Goal: Task Accomplishment & Management: Complete application form

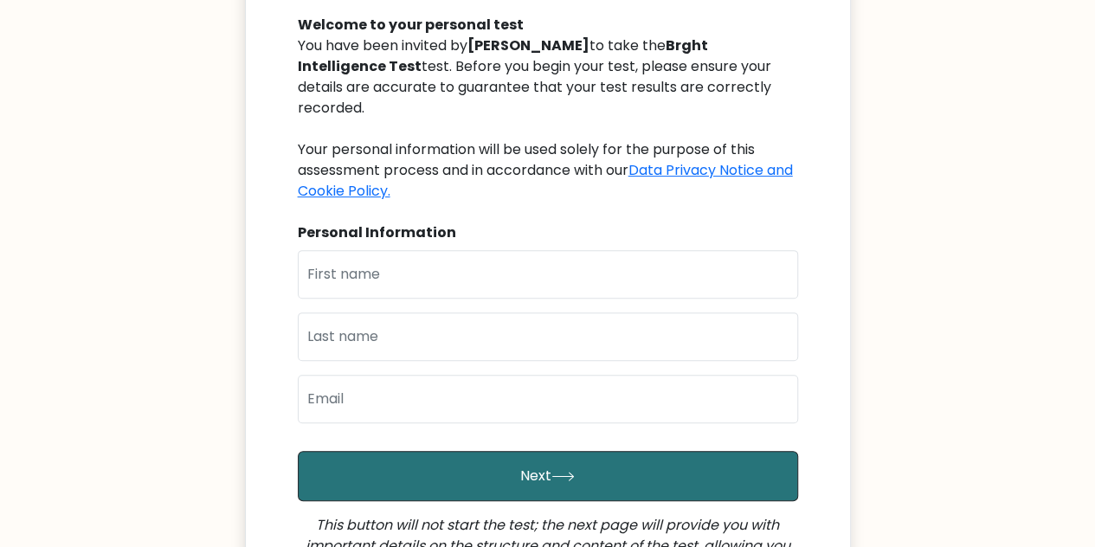
scroll to position [193, 0]
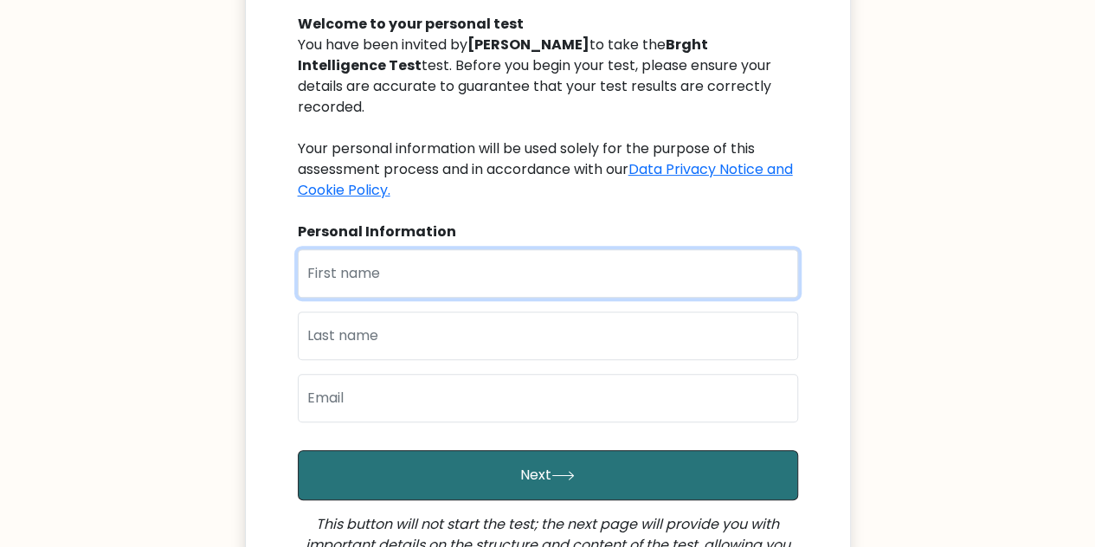
click at [592, 274] on input "text" at bounding box center [548, 273] width 500 height 48
type input "b"
type input "behruz"
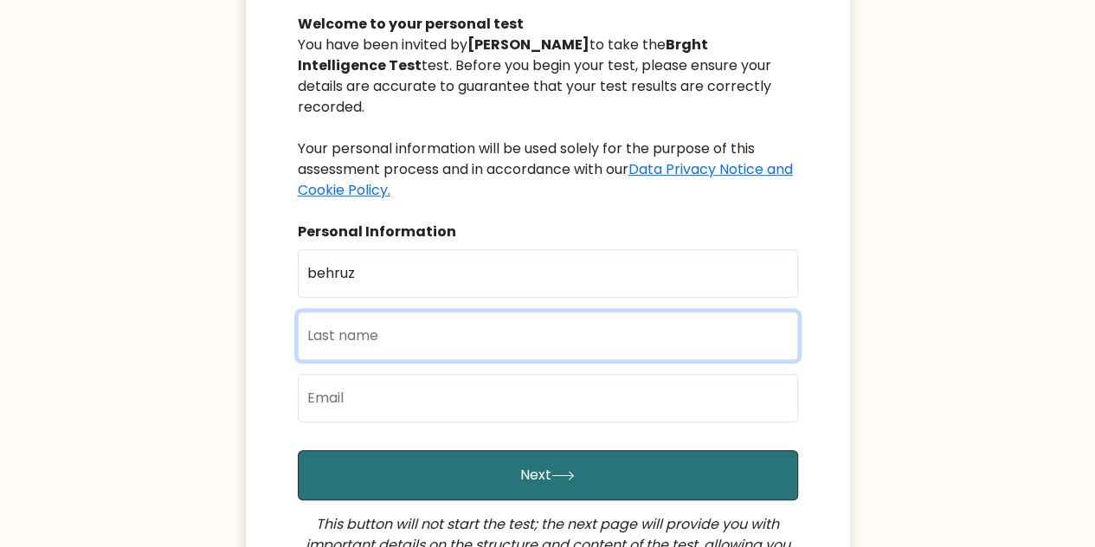
click at [472, 335] on input "text" at bounding box center [548, 336] width 500 height 48
type input "botirov"
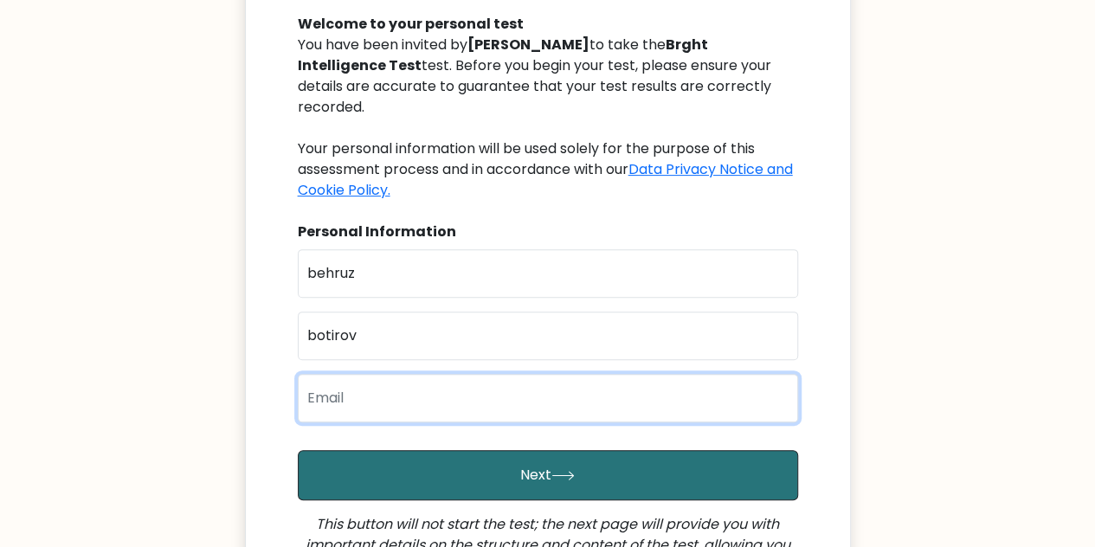
click at [324, 397] on input "email" at bounding box center [548, 398] width 500 height 48
type input "behapro04@gmail.com"
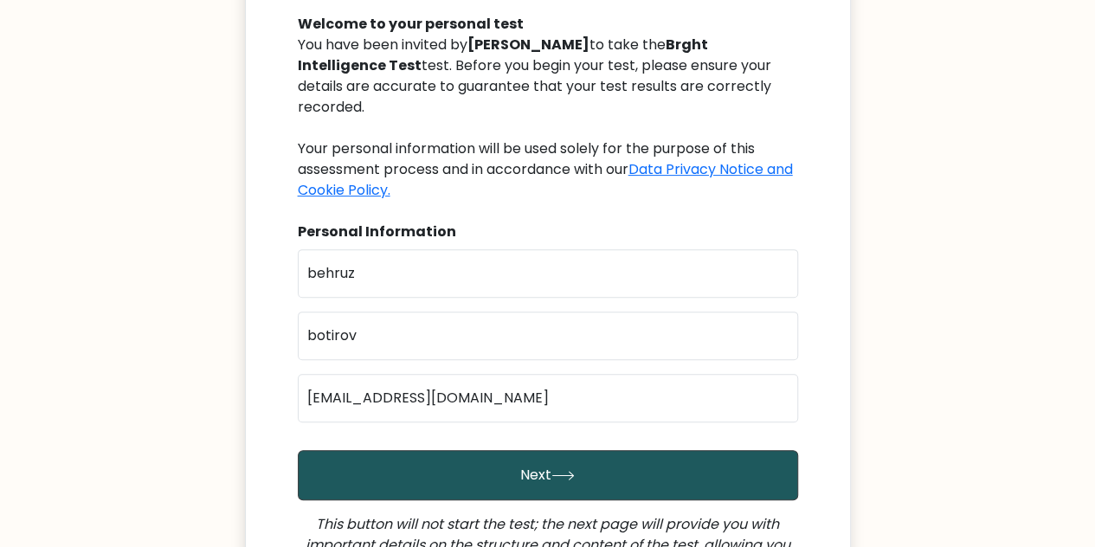
click at [486, 466] on button "Next" at bounding box center [548, 475] width 500 height 50
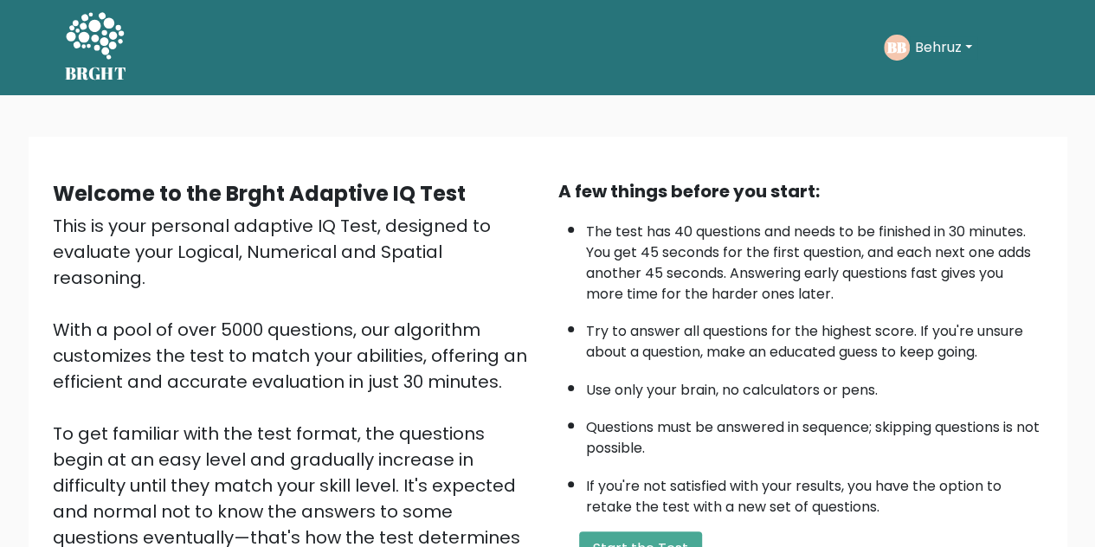
scroll to position [191, 0]
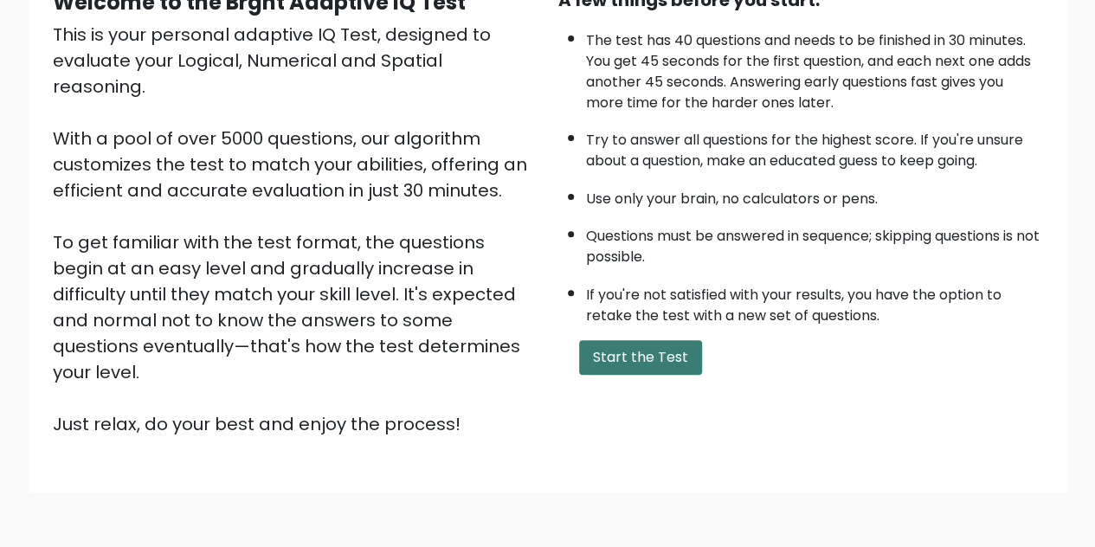
click at [654, 358] on button "Start the Test" at bounding box center [640, 357] width 123 height 35
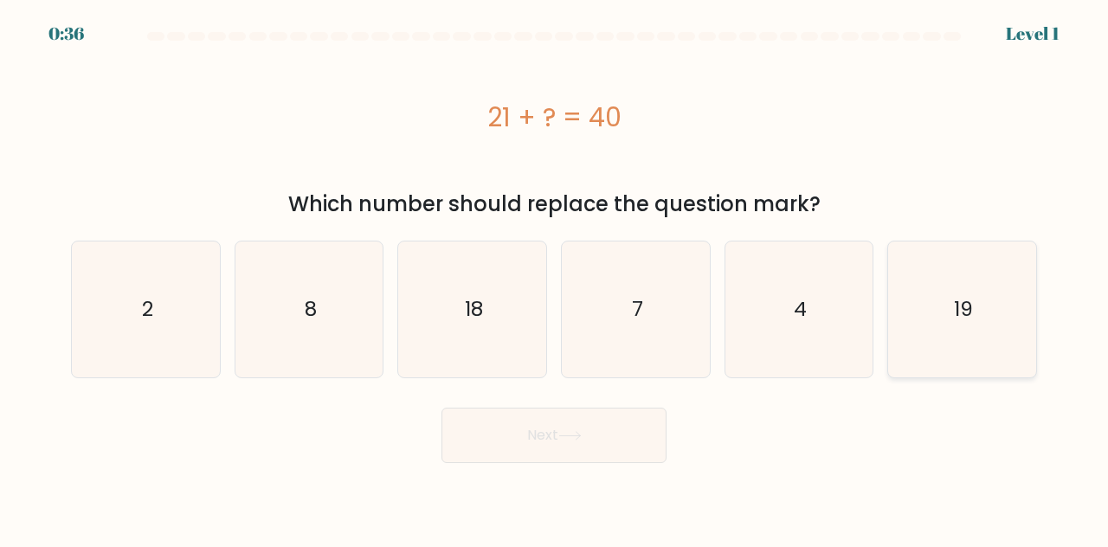
click at [1011, 332] on icon "19" at bounding box center [962, 310] width 136 height 136
click at [555, 278] on input "f. 19" at bounding box center [554, 276] width 1 height 4
radio input "true"
click at [513, 431] on button "Next" at bounding box center [553, 435] width 225 height 55
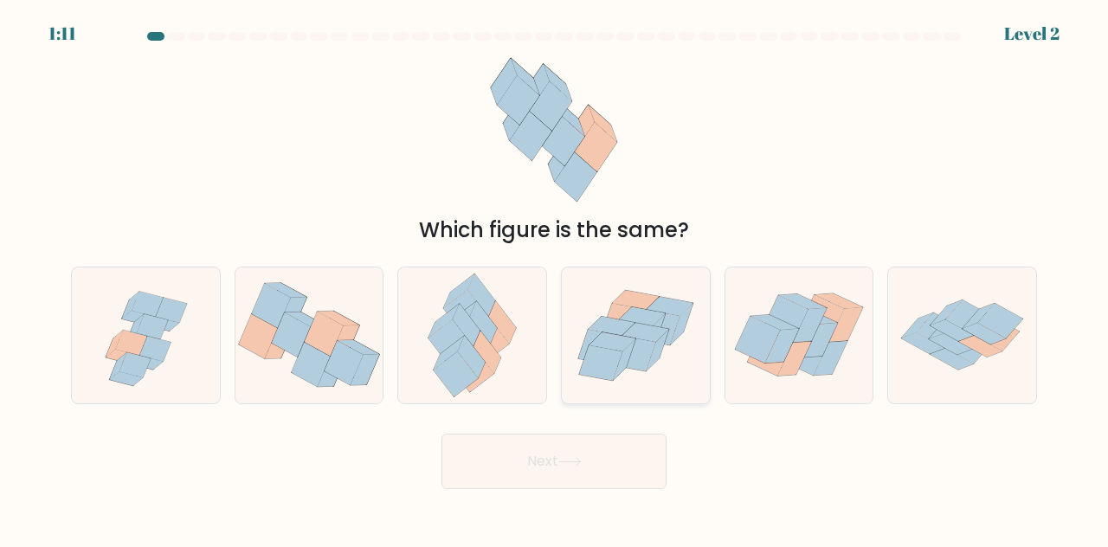
click at [624, 354] on icon at bounding box center [624, 359] width 23 height 42
click at [555, 278] on input "d." at bounding box center [554, 276] width 1 height 4
radio input "true"
click at [580, 437] on button "Next" at bounding box center [553, 461] width 225 height 55
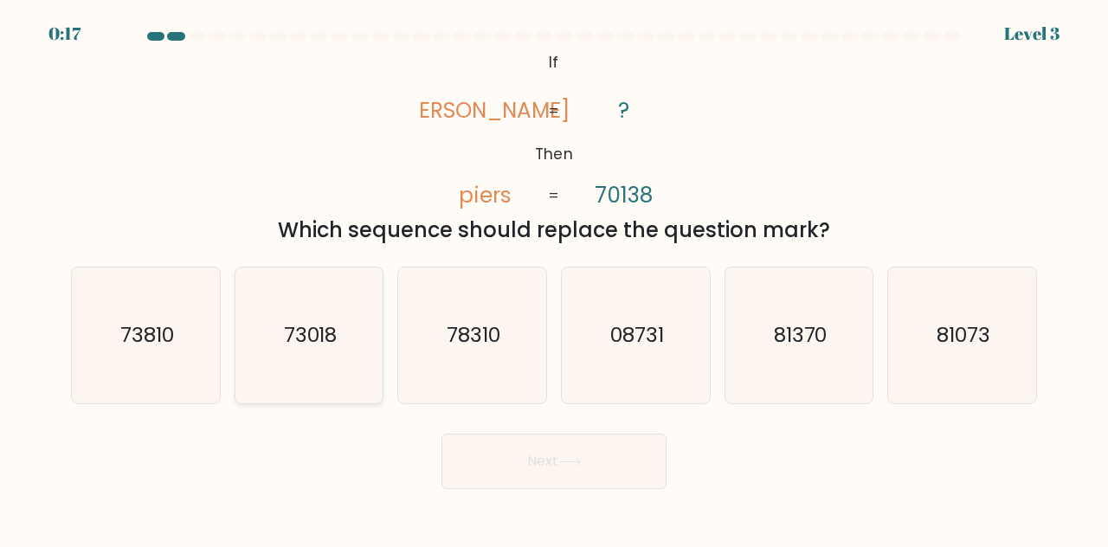
click at [277, 325] on icon "73018" at bounding box center [310, 335] width 136 height 136
click at [554, 278] on input "b. 73018" at bounding box center [554, 276] width 1 height 4
radio input "true"
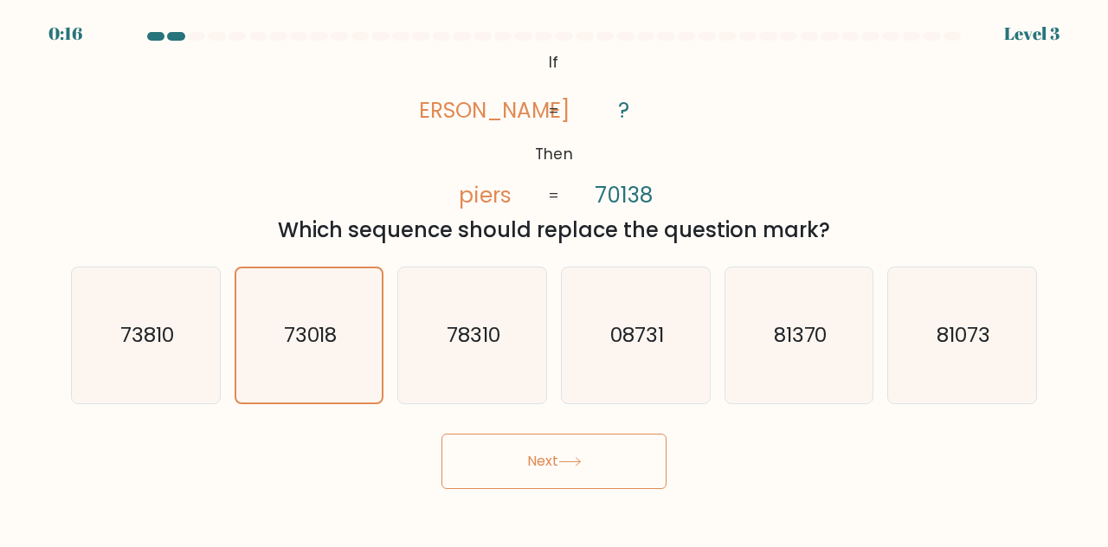
click at [596, 468] on button "Next" at bounding box center [553, 461] width 225 height 55
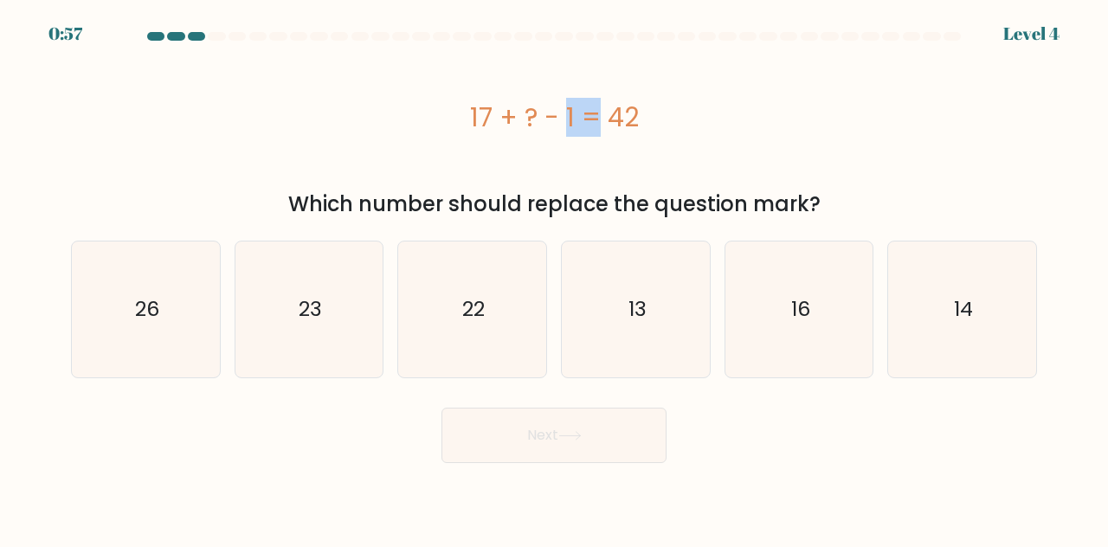
drag, startPoint x: 465, startPoint y: 118, endPoint x: 499, endPoint y: 120, distance: 33.9
click at [499, 120] on div "17 + ? - 1 = 42" at bounding box center [554, 117] width 966 height 39
click at [544, 136] on div "17 + ? - 1 = 42" at bounding box center [554, 117] width 966 height 39
click at [172, 314] on icon "26" at bounding box center [146, 310] width 136 height 136
click at [554, 278] on input "a. 26" at bounding box center [554, 276] width 1 height 4
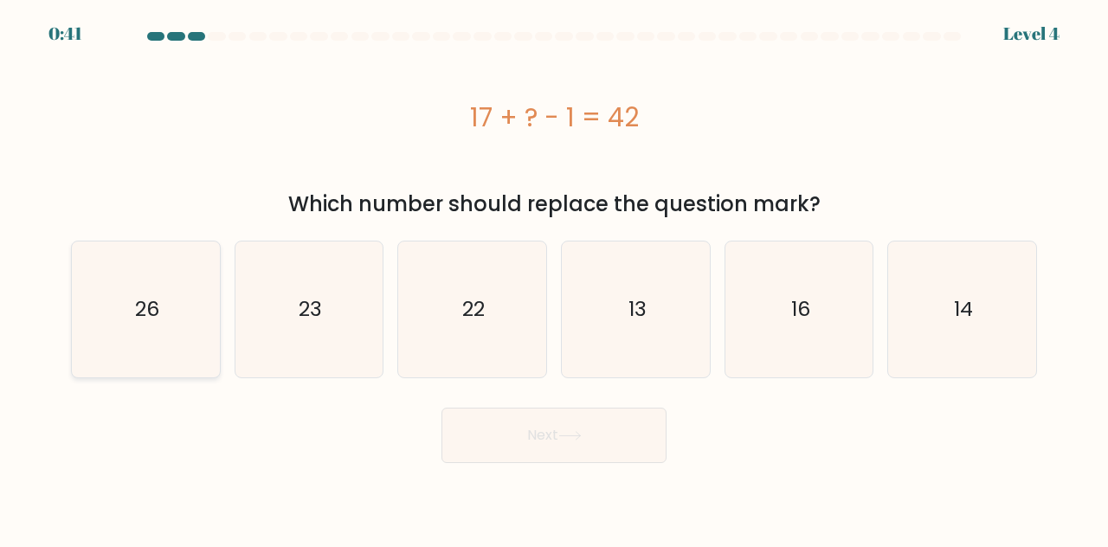
radio input "true"
click at [561, 419] on button "Next" at bounding box center [553, 435] width 225 height 55
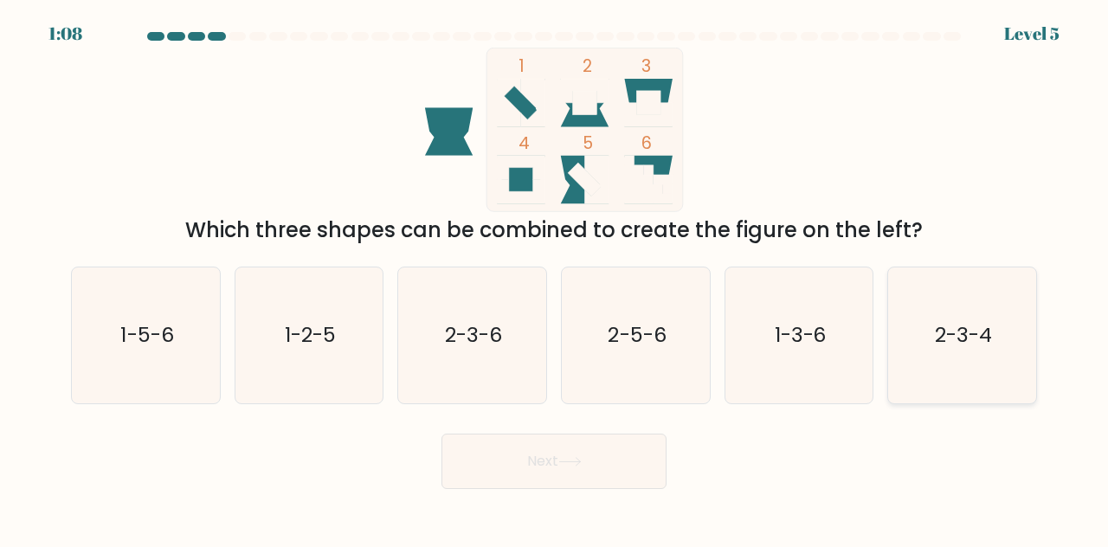
click at [928, 377] on icon "2-3-4" at bounding box center [962, 335] width 136 height 136
click at [555, 278] on input "f. 2-3-4" at bounding box center [554, 276] width 1 height 4
radio input "true"
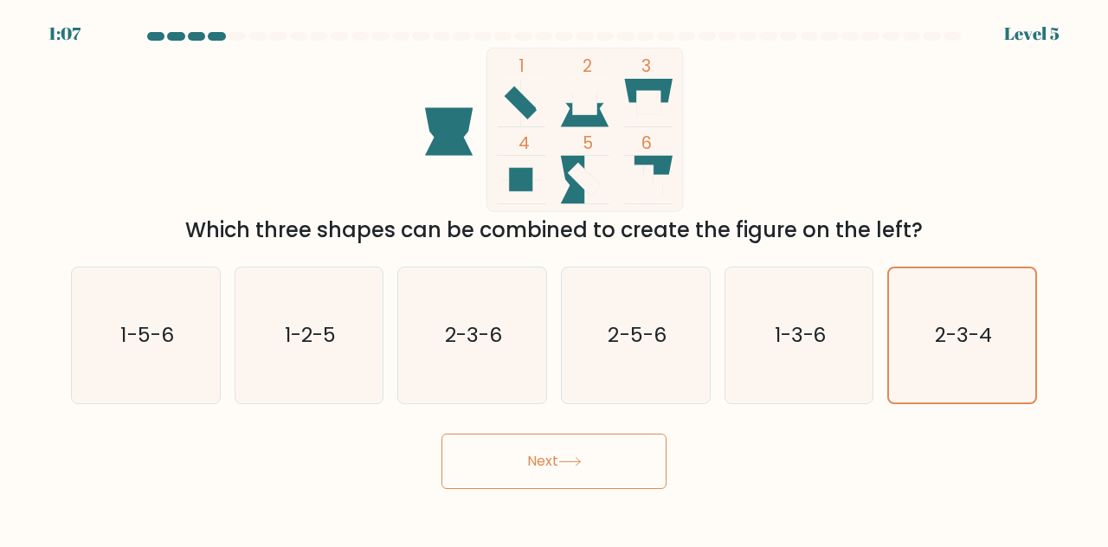
click at [525, 467] on button "Next" at bounding box center [553, 461] width 225 height 55
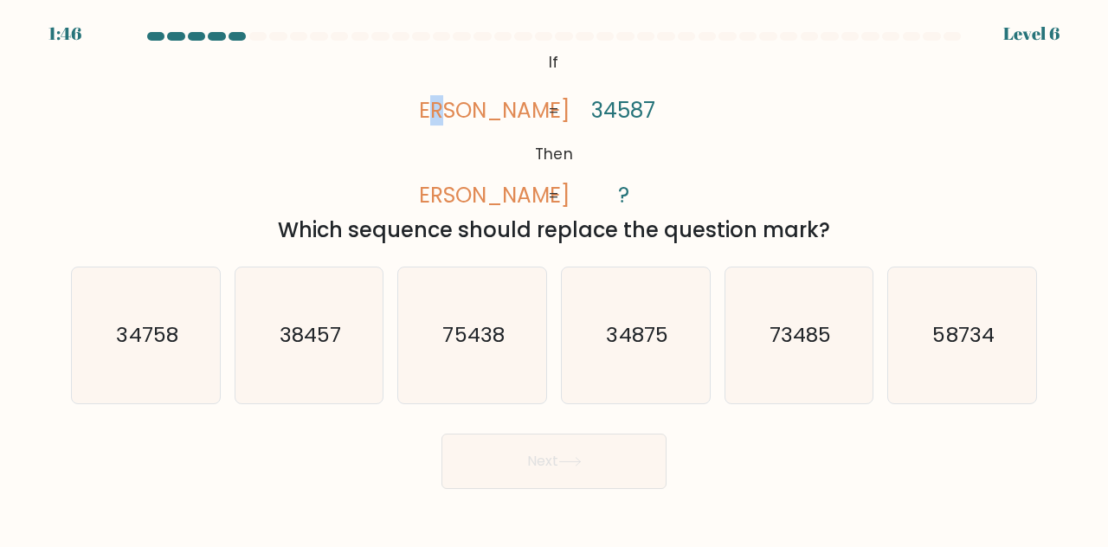
drag, startPoint x: 503, startPoint y: 113, endPoint x: 488, endPoint y: 119, distance: 15.6
click at [488, 119] on tspan "vales" at bounding box center [484, 110] width 172 height 30
click at [317, 319] on icon "38457" at bounding box center [310, 335] width 136 height 136
click at [554, 278] on input "b. 38457" at bounding box center [554, 276] width 1 height 4
radio input "true"
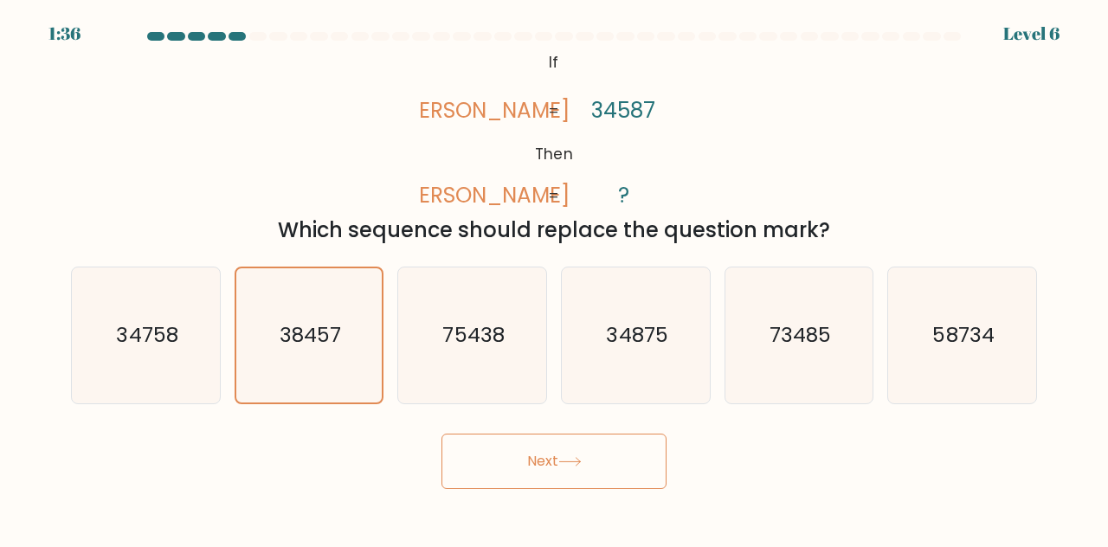
click at [531, 473] on button "Next" at bounding box center [553, 461] width 225 height 55
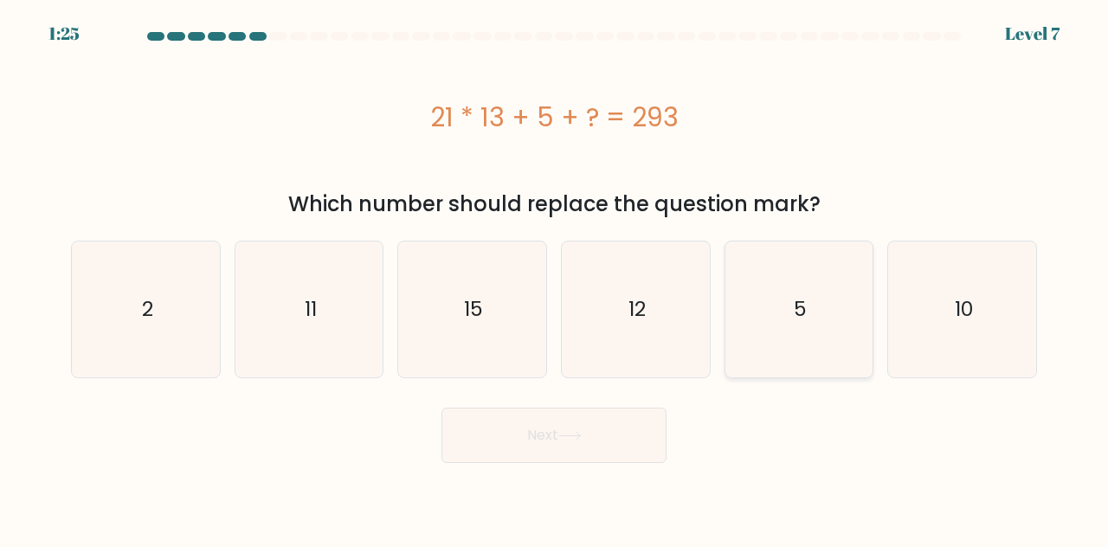
click at [842, 310] on icon "5" at bounding box center [799, 310] width 136 height 136
click at [555, 278] on input "e. 5" at bounding box center [554, 276] width 1 height 4
radio input "true"
click at [594, 427] on button "Next" at bounding box center [553, 435] width 225 height 55
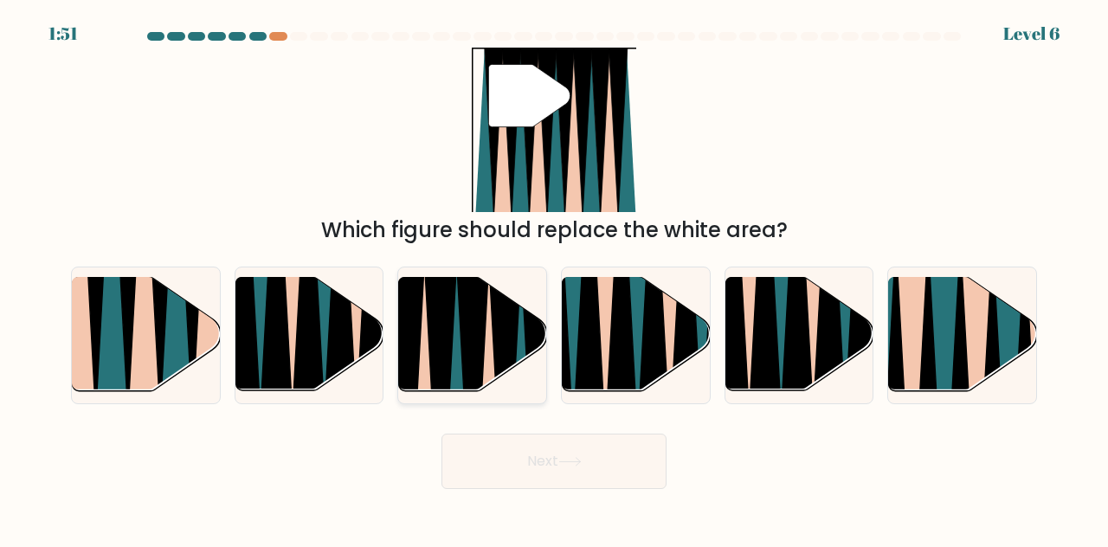
click at [480, 335] on icon at bounding box center [473, 397] width 34 height 296
click at [554, 278] on input "c." at bounding box center [554, 276] width 1 height 4
radio input "true"
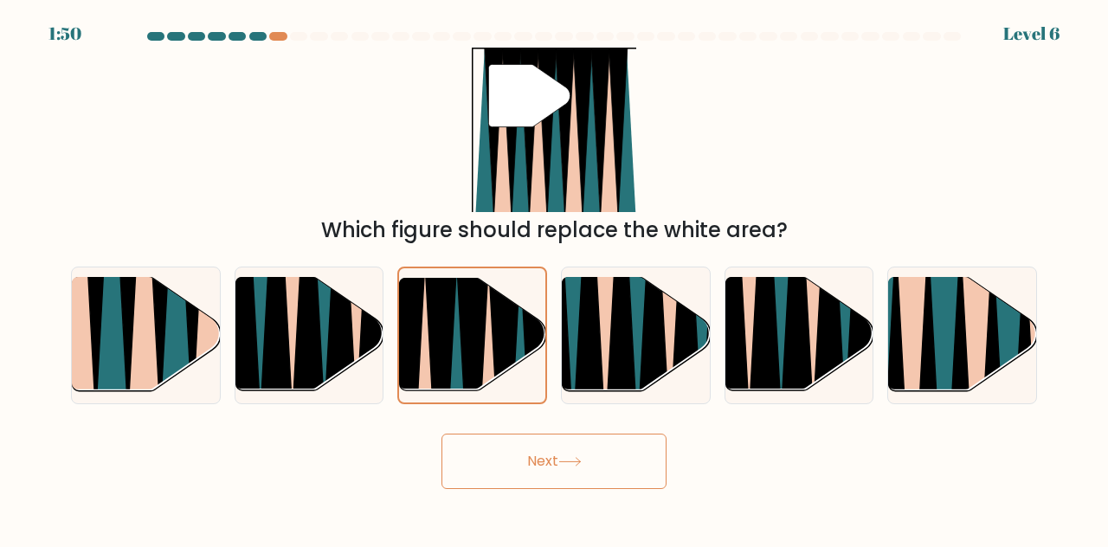
click at [614, 465] on button "Next" at bounding box center [553, 461] width 225 height 55
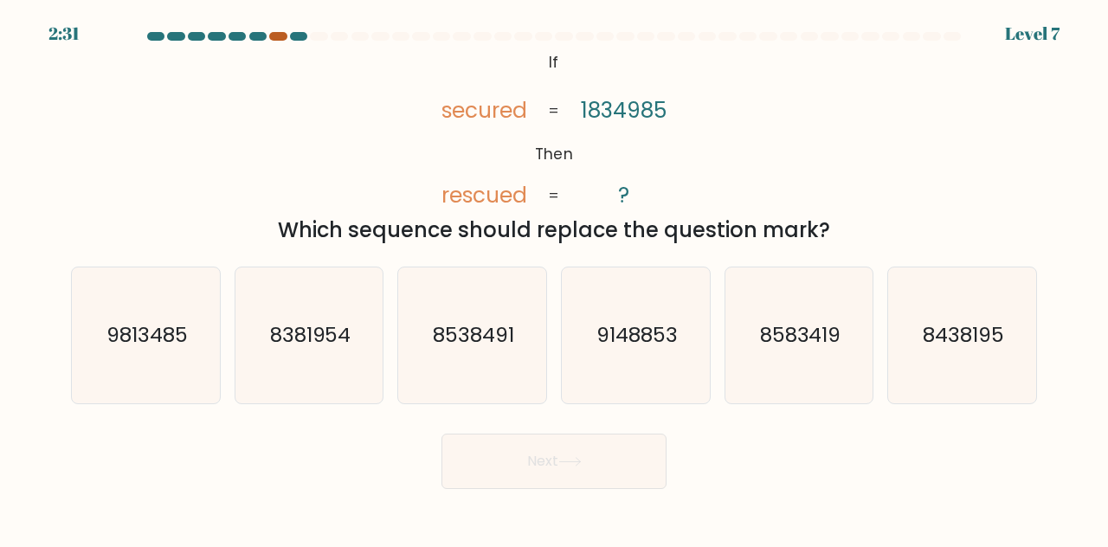
click at [272, 37] on div at bounding box center [277, 36] width 17 height 9
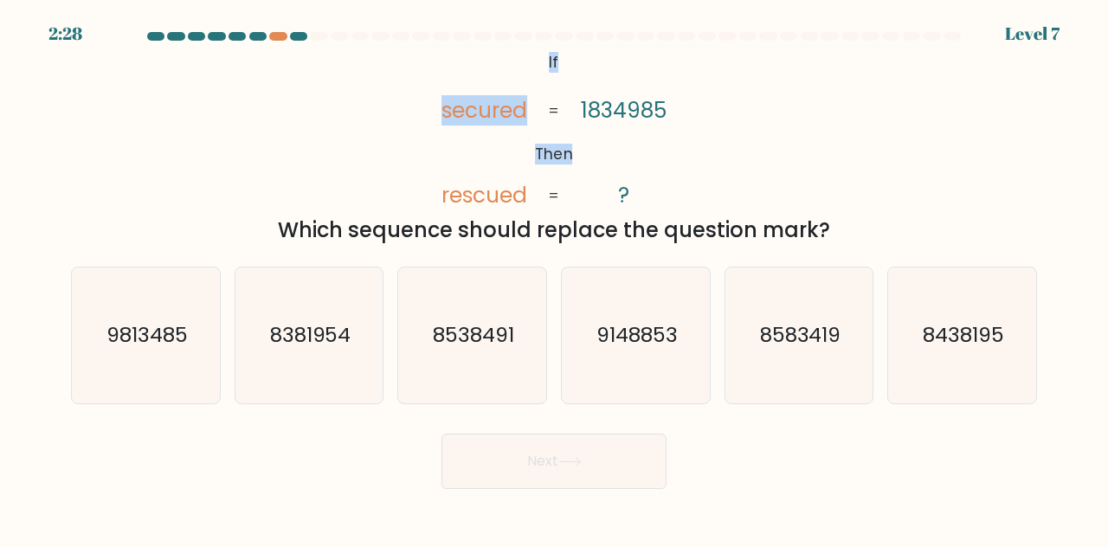
drag, startPoint x: 272, startPoint y: 37, endPoint x: 359, endPoint y: 63, distance: 91.2
click at [359, 63] on form "If ?" at bounding box center [554, 260] width 1108 height 457
click at [441, 119] on tspan "secured" at bounding box center [484, 110] width 86 height 30
drag, startPoint x: 488, startPoint y: 110, endPoint x: 499, endPoint y: 112, distance: 10.5
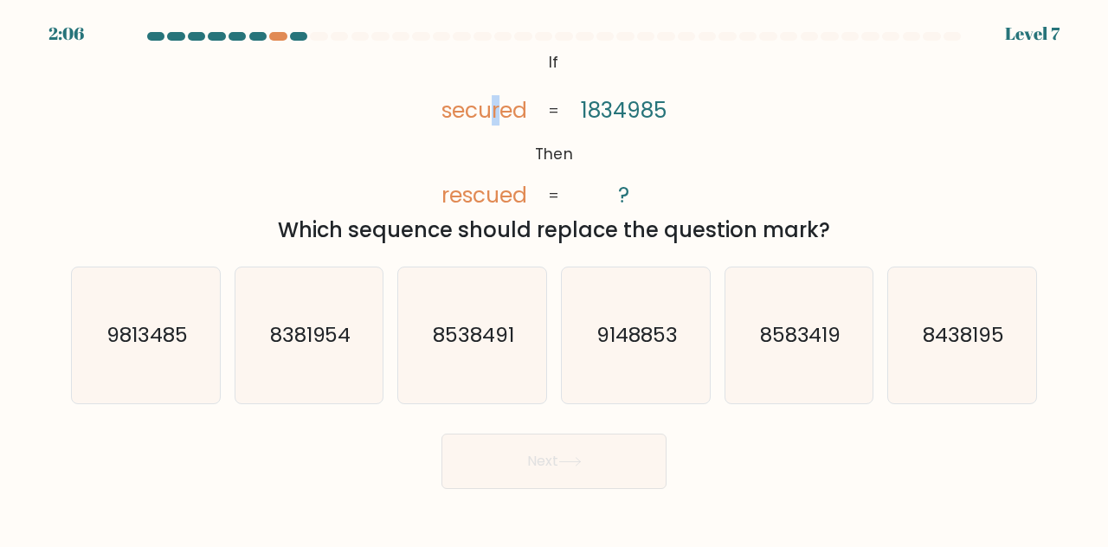
click at [499, 112] on tspan "secured" at bounding box center [484, 110] width 86 height 30
drag, startPoint x: 499, startPoint y: 112, endPoint x: 490, endPoint y: 113, distance: 8.8
click at [490, 113] on tspan "secured" at bounding box center [484, 110] width 86 height 30
click at [199, 383] on icon "9813485" at bounding box center [146, 335] width 136 height 136
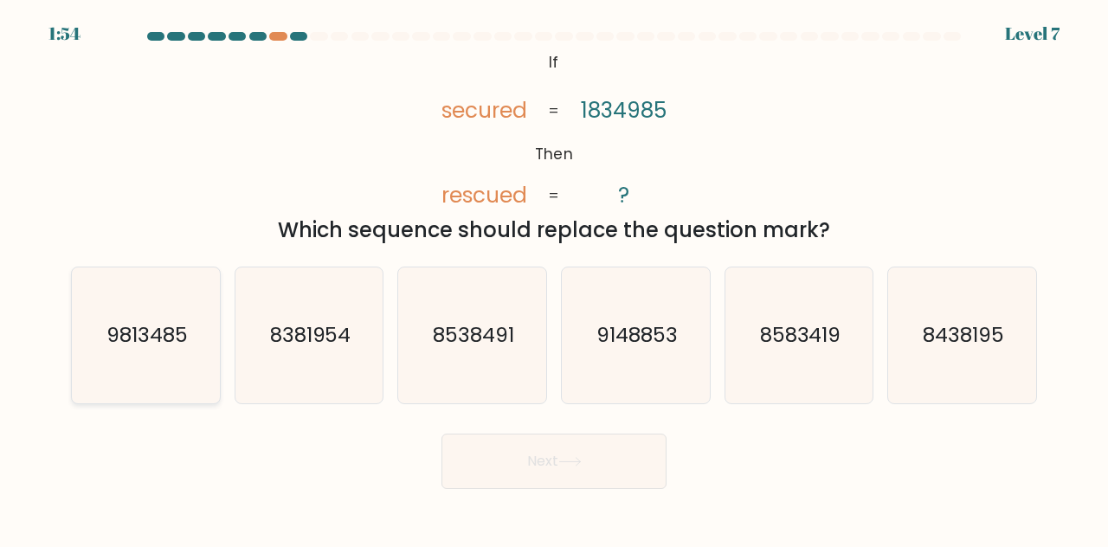
click at [554, 278] on input "a. 9813485" at bounding box center [554, 276] width 1 height 4
radio input "true"
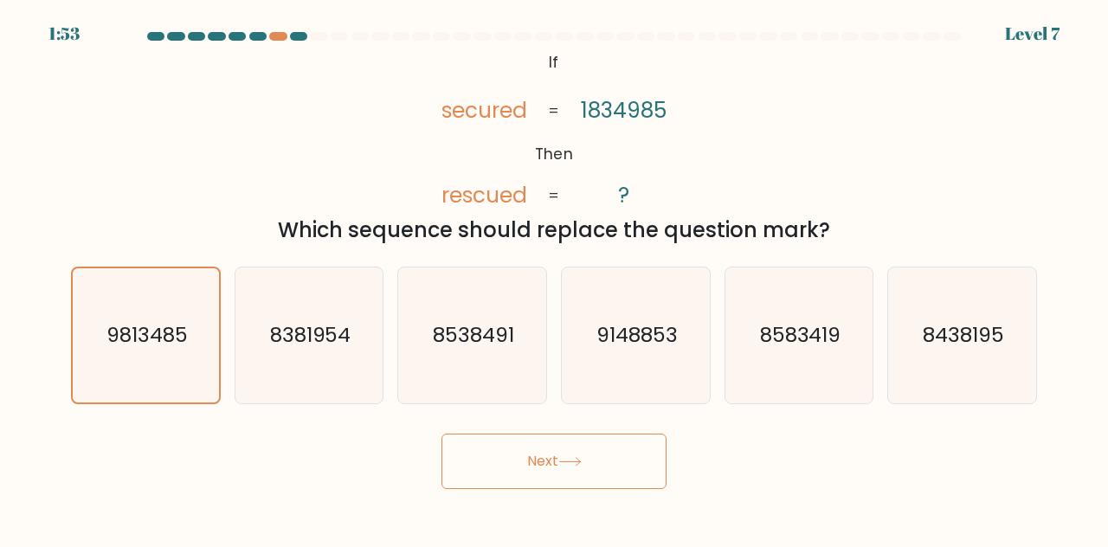
click at [471, 448] on button "Next" at bounding box center [553, 461] width 225 height 55
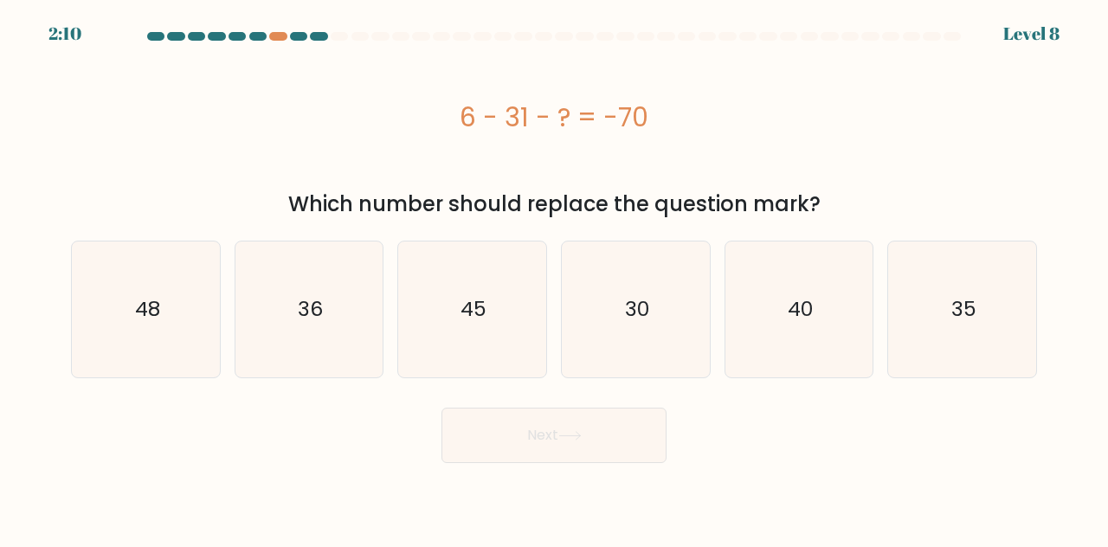
drag, startPoint x: 654, startPoint y: 125, endPoint x: 615, endPoint y: 134, distance: 40.9
click at [615, 134] on div "6 - 31 - ? = -70" at bounding box center [554, 117] width 966 height 39
click at [435, 150] on div "6 - 31 - ? = -70" at bounding box center [554, 117] width 966 height 139
click at [682, 346] on icon "30" at bounding box center [636, 310] width 136 height 136
click at [555, 278] on input "d. 30" at bounding box center [554, 276] width 1 height 4
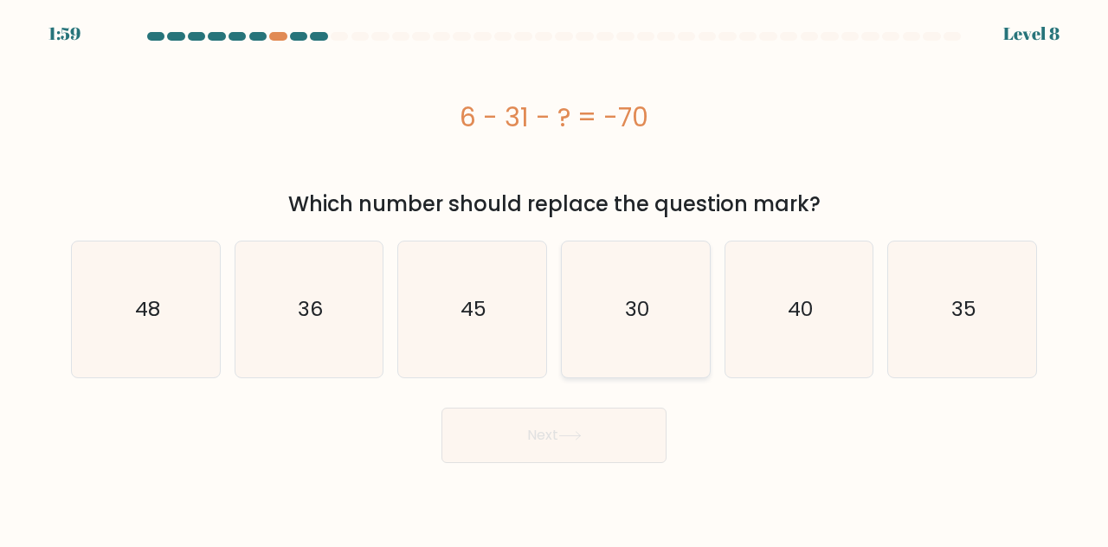
radio input "true"
click at [821, 290] on icon "40" at bounding box center [799, 310] width 136 height 136
click at [555, 278] on input "e. 40" at bounding box center [554, 276] width 1 height 4
radio input "true"
click at [911, 306] on icon "35" at bounding box center [962, 310] width 136 height 136
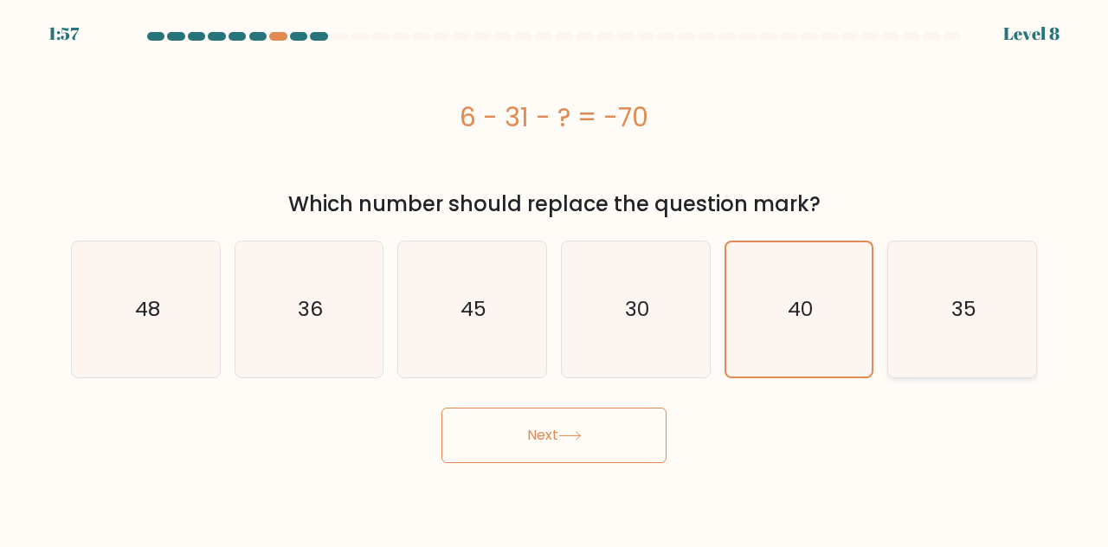
click at [555, 278] on input "f. 35" at bounding box center [554, 276] width 1 height 4
radio input "true"
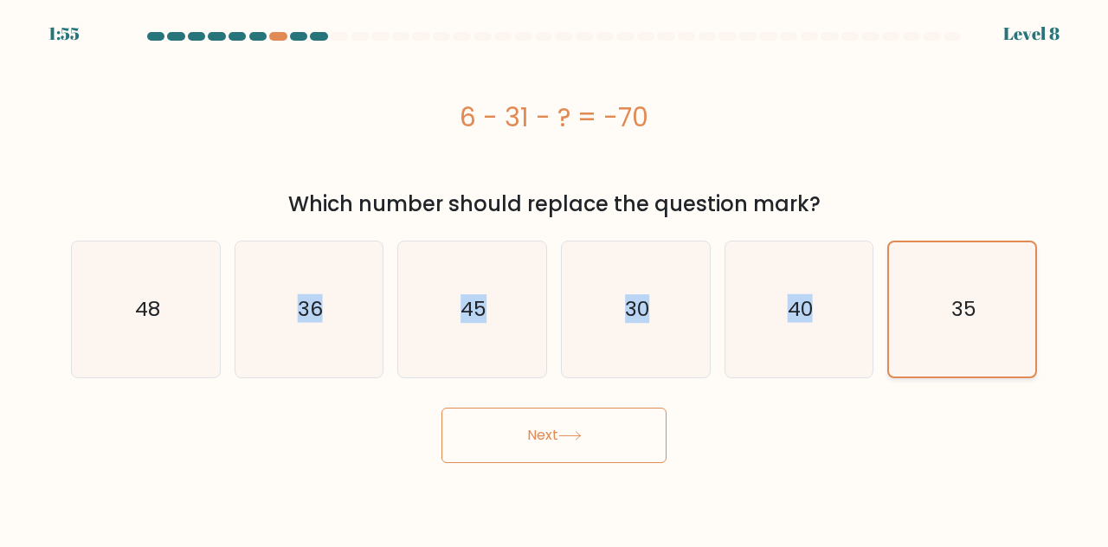
drag, startPoint x: 203, startPoint y: 308, endPoint x: 914, endPoint y: 354, distance: 713.0
click at [914, 354] on div "a. 48 b. 36 c." at bounding box center [554, 302] width 980 height 151
click at [914, 354] on icon "35" at bounding box center [962, 309] width 134 height 134
click at [555, 278] on input "f. 35" at bounding box center [554, 276] width 1 height 4
click at [519, 445] on button "Next" at bounding box center [553, 435] width 225 height 55
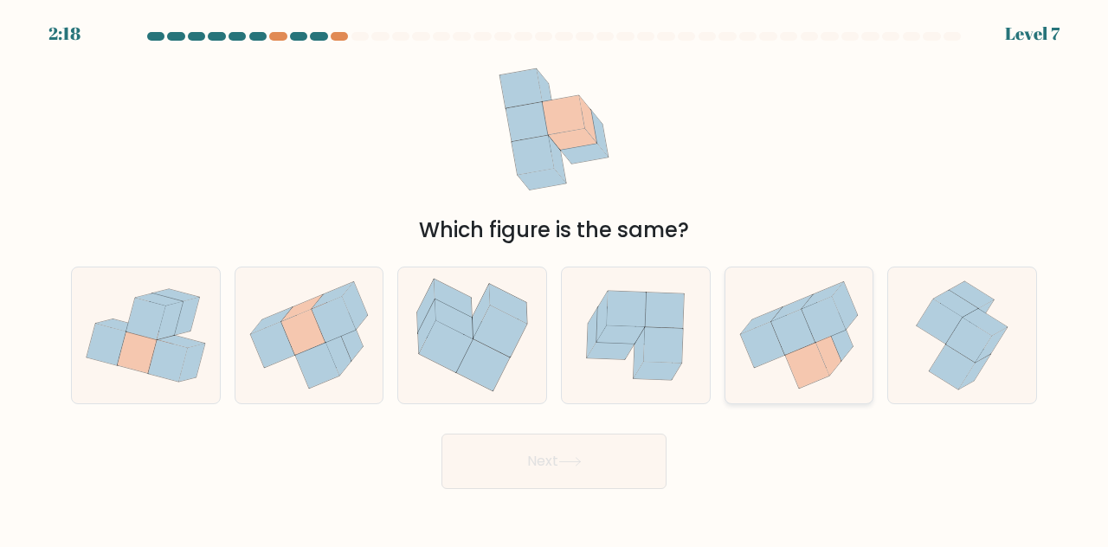
click at [775, 377] on icon at bounding box center [799, 335] width 148 height 132
click at [555, 278] on input "e." at bounding box center [554, 276] width 1 height 4
radio input "true"
click at [491, 455] on button "Next" at bounding box center [553, 461] width 225 height 55
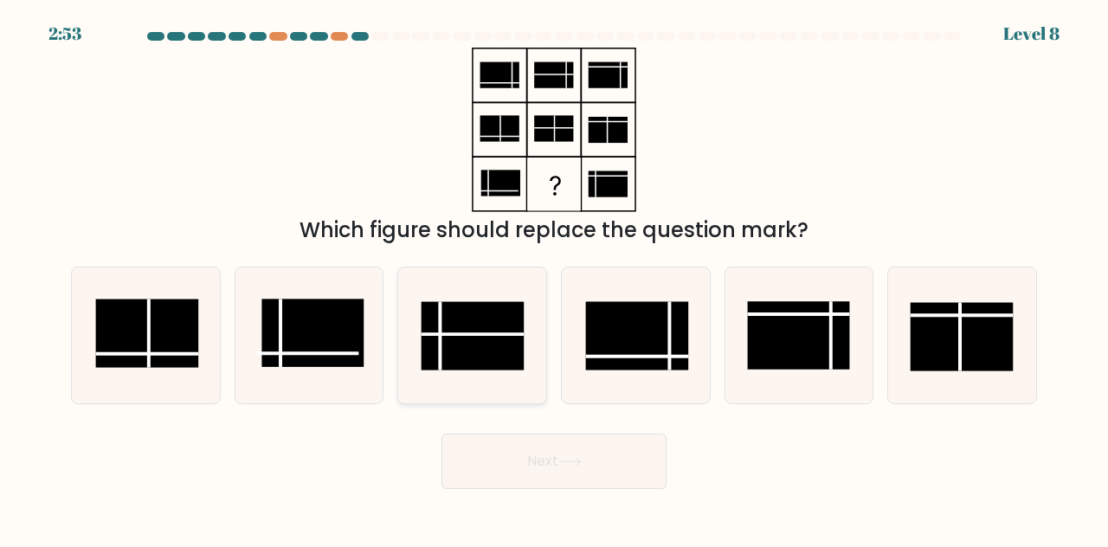
click at [447, 352] on rect at bounding box center [473, 335] width 102 height 68
click at [554, 278] on input "c." at bounding box center [554, 276] width 1 height 4
radio input "true"
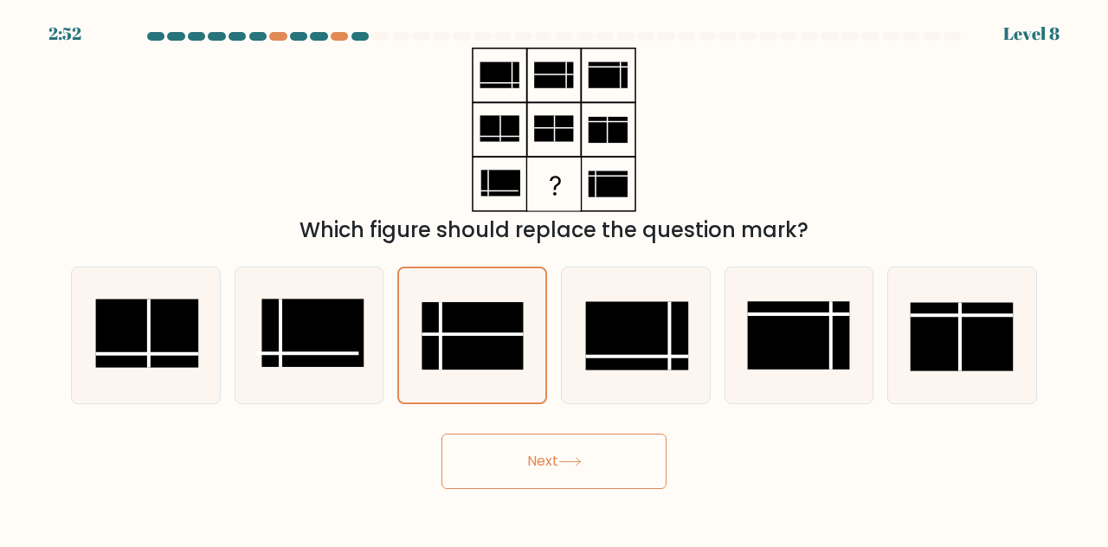
click at [473, 481] on button "Next" at bounding box center [553, 461] width 225 height 55
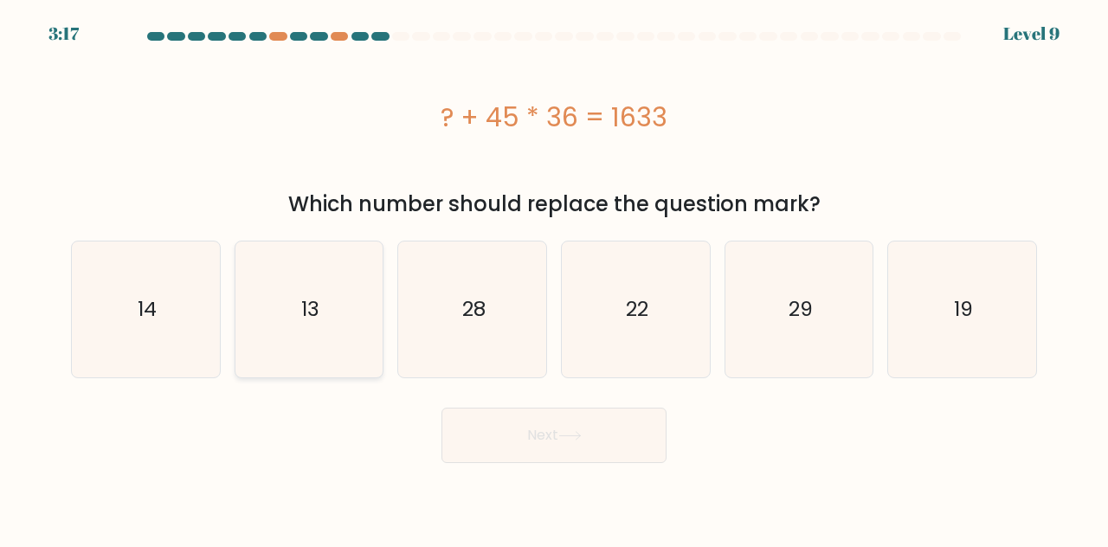
click at [299, 312] on icon "13" at bounding box center [310, 310] width 136 height 136
click at [554, 278] on input "b. 13" at bounding box center [554, 276] width 1 height 4
radio input "true"
click at [598, 448] on button "Next" at bounding box center [553, 435] width 225 height 55
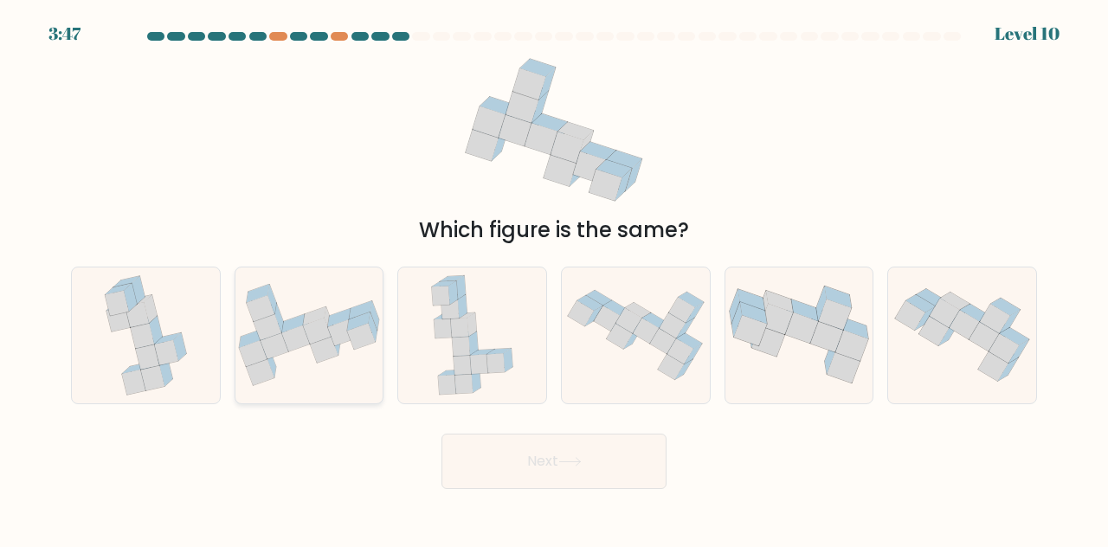
click at [357, 333] on icon at bounding box center [361, 337] width 28 height 26
click at [554, 278] on input "b." at bounding box center [554, 276] width 1 height 4
radio input "true"
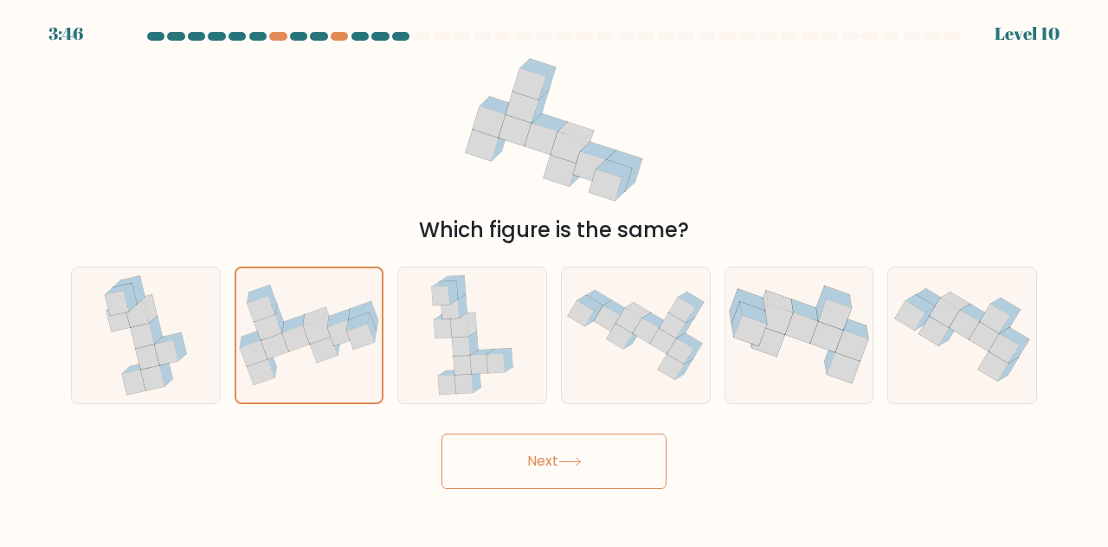
click at [556, 469] on button "Next" at bounding box center [553, 461] width 225 height 55
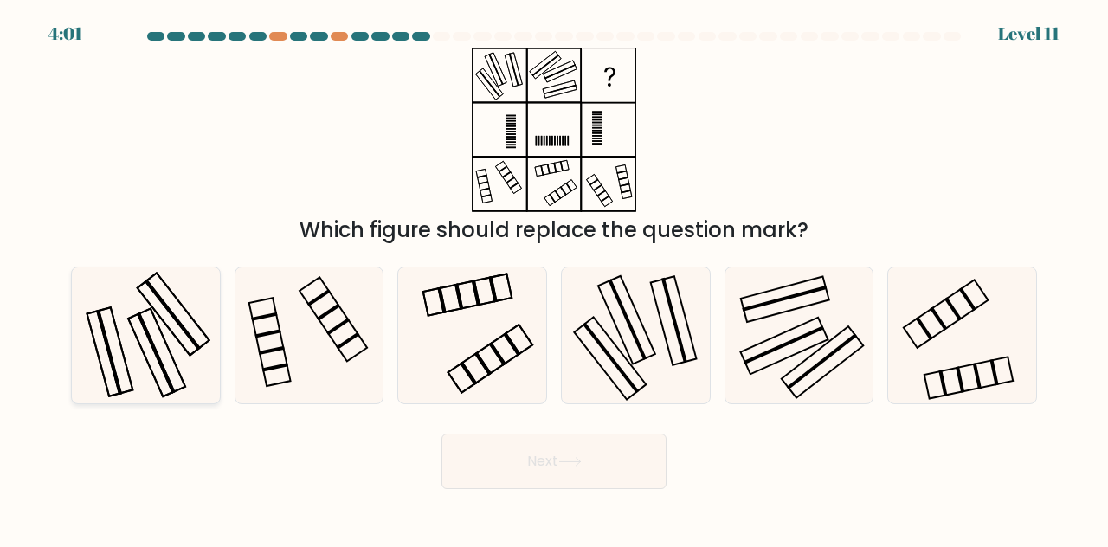
click at [178, 332] on icon at bounding box center [146, 335] width 136 height 136
click at [554, 278] on input "a." at bounding box center [554, 276] width 1 height 4
radio input "true"
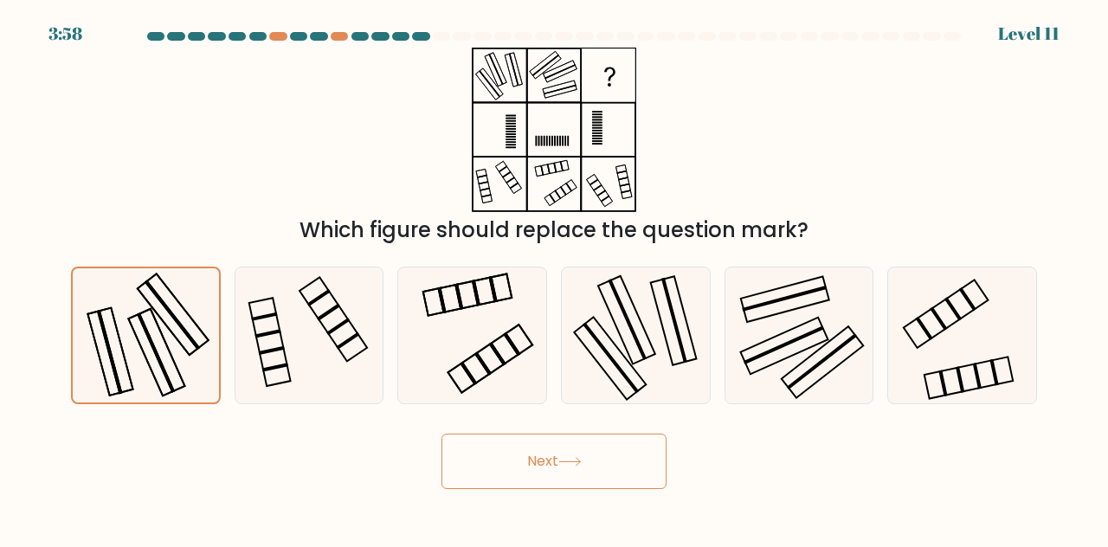
click at [544, 459] on button "Next" at bounding box center [553, 461] width 225 height 55
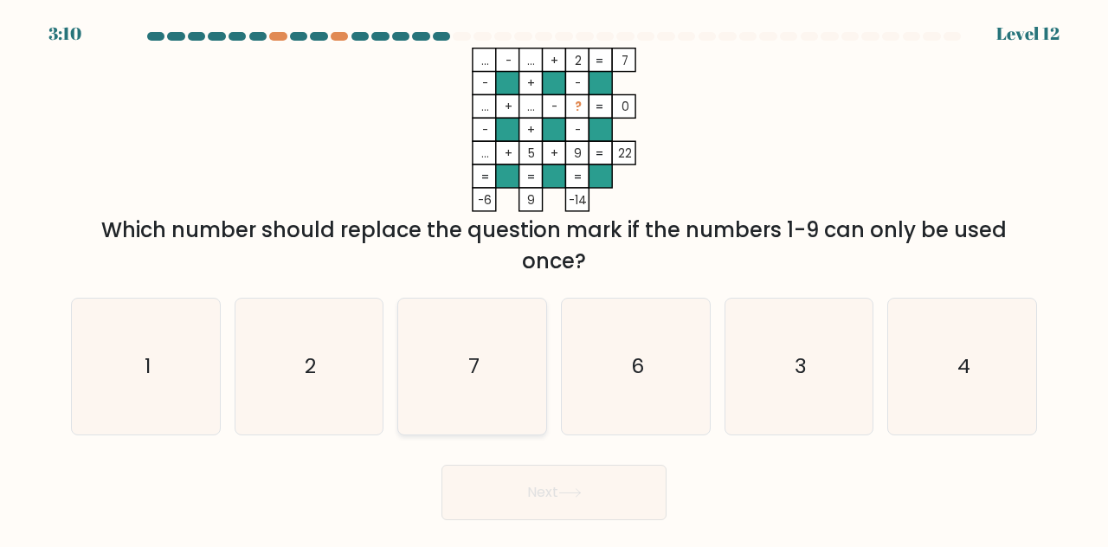
click at [419, 340] on icon "7" at bounding box center [472, 367] width 136 height 136
click at [554, 278] on input "c. 7" at bounding box center [554, 276] width 1 height 4
radio input "true"
click at [544, 500] on button "Next" at bounding box center [553, 492] width 225 height 55
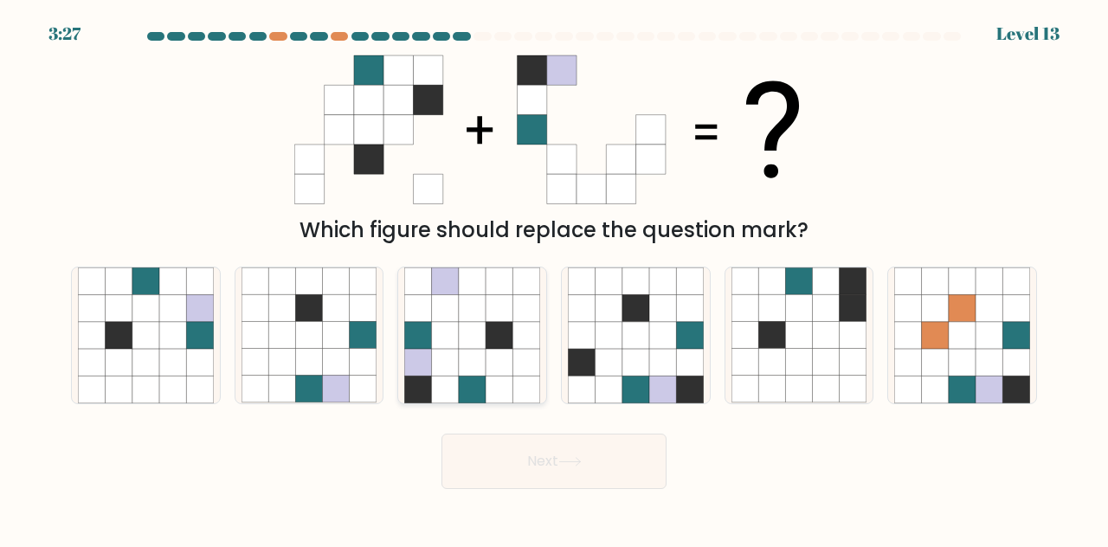
click at [465, 271] on icon at bounding box center [472, 280] width 27 height 27
click at [554, 274] on input "c." at bounding box center [554, 276] width 1 height 4
radio input "true"
click at [582, 440] on button "Next" at bounding box center [553, 461] width 225 height 55
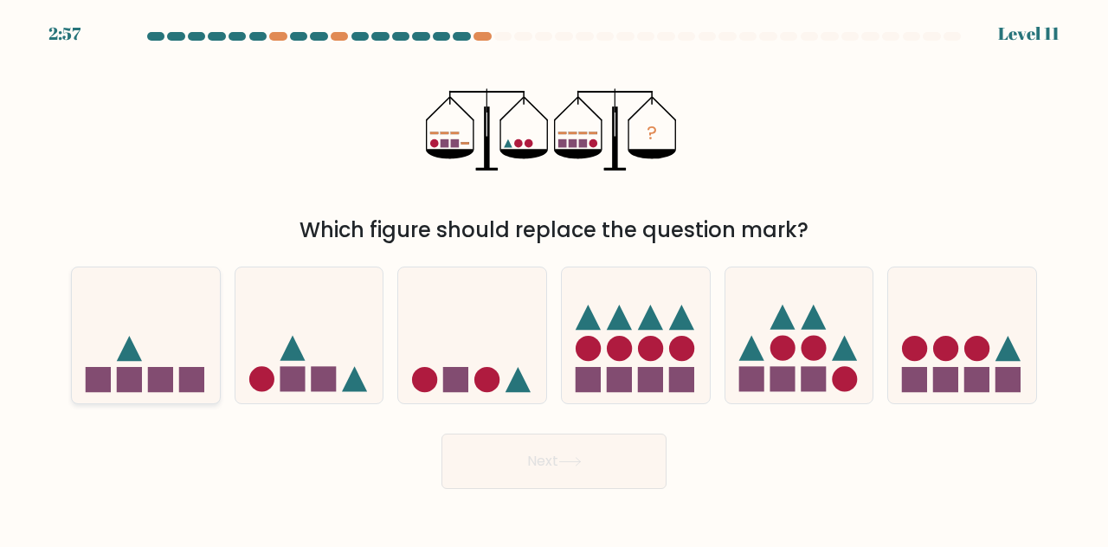
click at [135, 320] on icon at bounding box center [146, 335] width 148 height 122
click at [554, 278] on input "a." at bounding box center [554, 276] width 1 height 4
radio input "true"
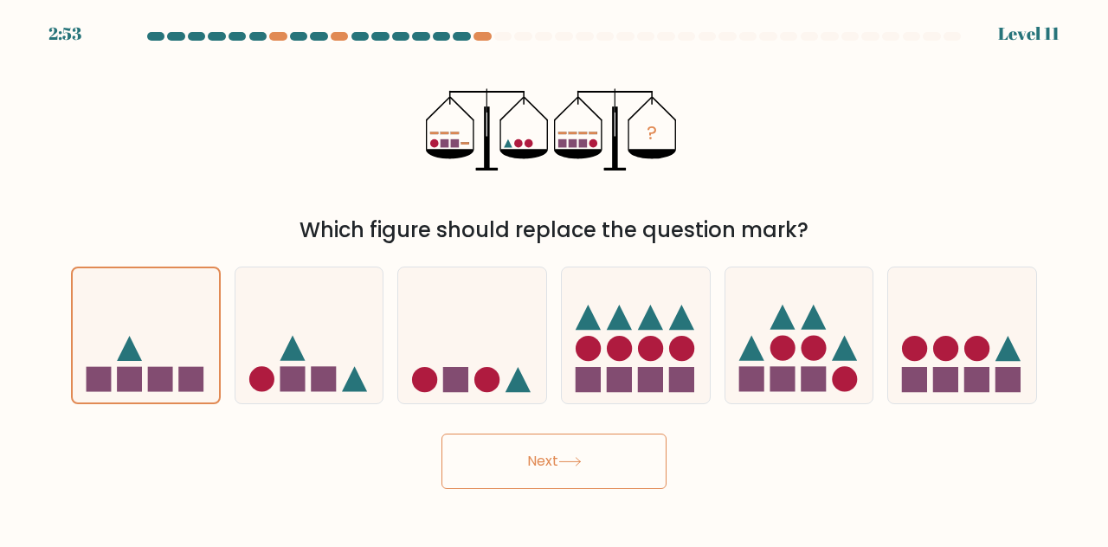
click at [484, 457] on button "Next" at bounding box center [553, 461] width 225 height 55
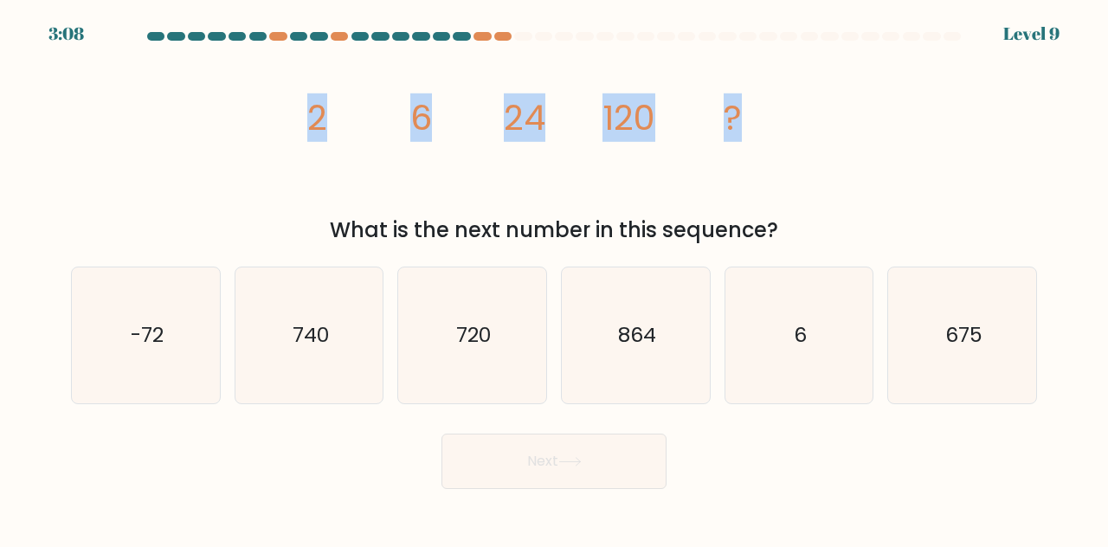
drag, startPoint x: 310, startPoint y: 124, endPoint x: 738, endPoint y: 141, distance: 428.8
click at [738, 141] on g "2 6 24 120 ?" at bounding box center [524, 117] width 435 height 48
click at [671, 126] on icon "image/svg+xml 2 6 24 120 ?" at bounding box center [553, 130] width 519 height 164
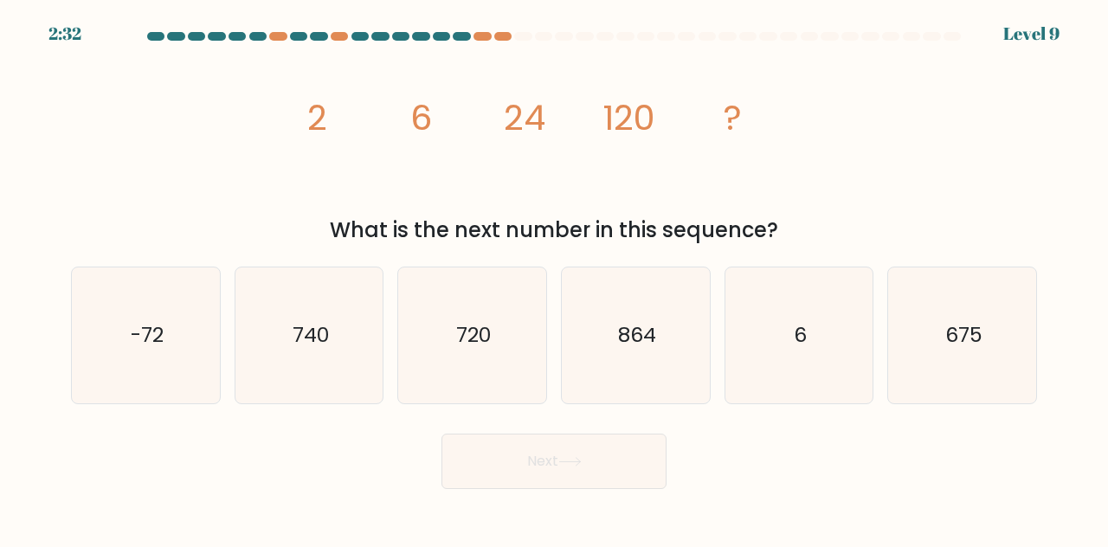
drag, startPoint x: 506, startPoint y: 118, endPoint x: 492, endPoint y: 119, distance: 13.9
click at [492, 119] on icon "image/svg+xml 2 6 24 120 ?" at bounding box center [553, 130] width 519 height 164
click at [478, 337] on text "720" at bounding box center [473, 334] width 35 height 29
click at [554, 278] on input "c. 720" at bounding box center [554, 276] width 1 height 4
radio input "true"
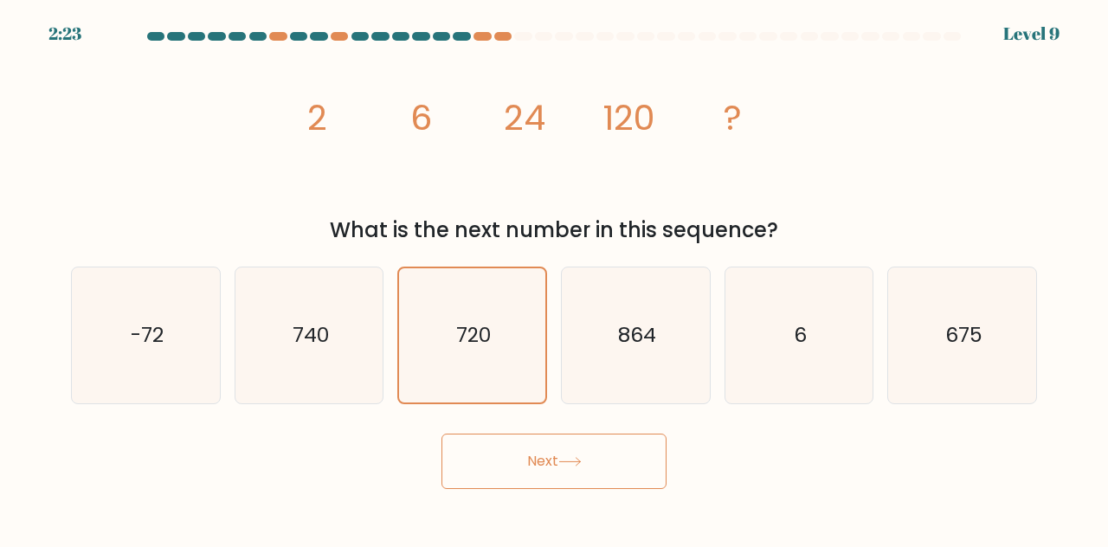
click at [486, 452] on button "Next" at bounding box center [553, 461] width 225 height 55
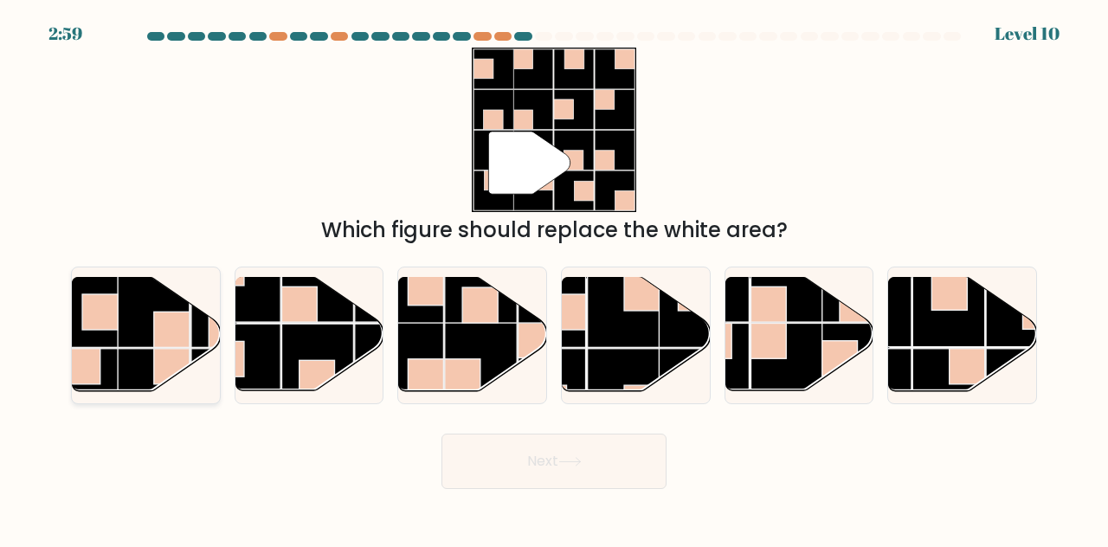
click at [126, 352] on rect at bounding box center [153, 385] width 72 height 72
click at [554, 278] on input "a." at bounding box center [554, 276] width 1 height 4
radio input "true"
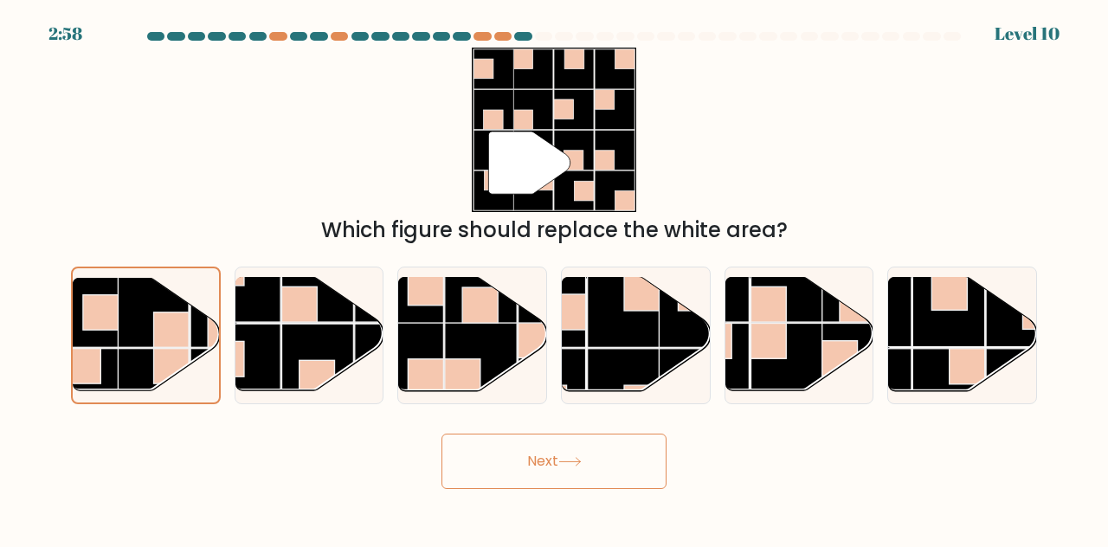
click at [530, 470] on button "Next" at bounding box center [553, 461] width 225 height 55
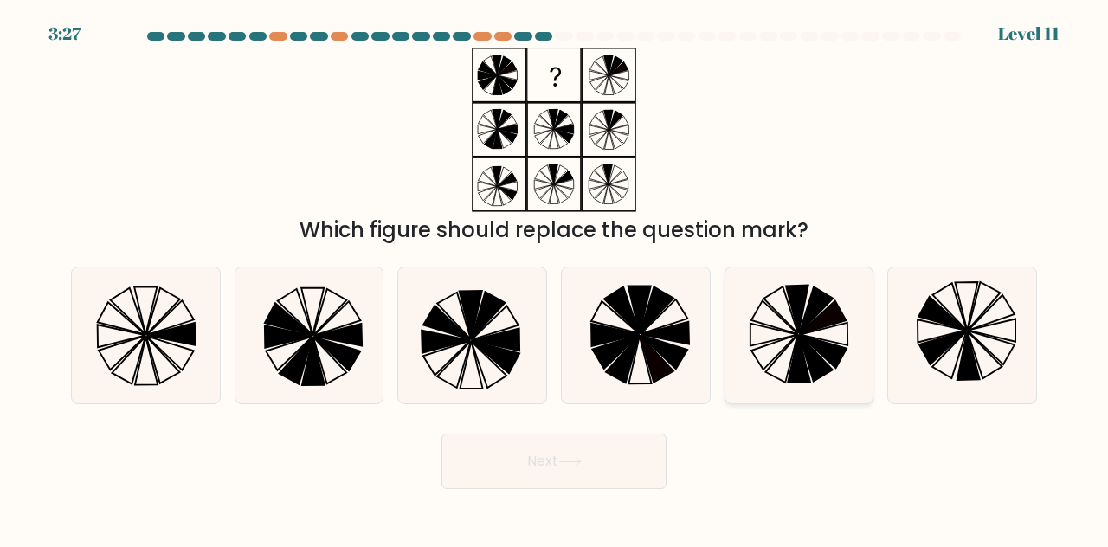
click at [826, 339] on icon at bounding box center [799, 335] width 136 height 136
click at [555, 278] on input "e." at bounding box center [554, 276] width 1 height 4
radio input "true"
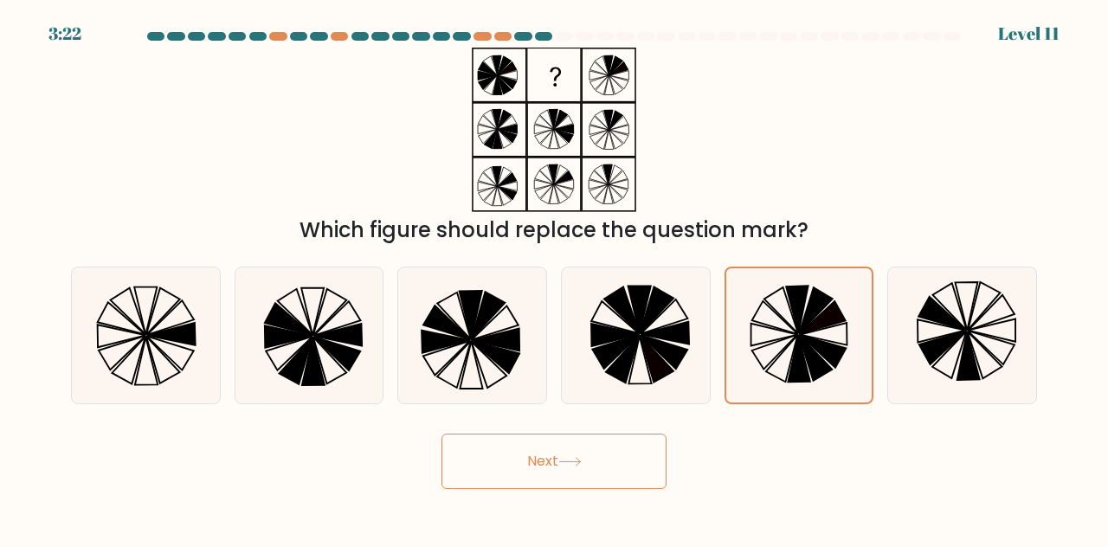
click at [577, 482] on button "Next" at bounding box center [553, 461] width 225 height 55
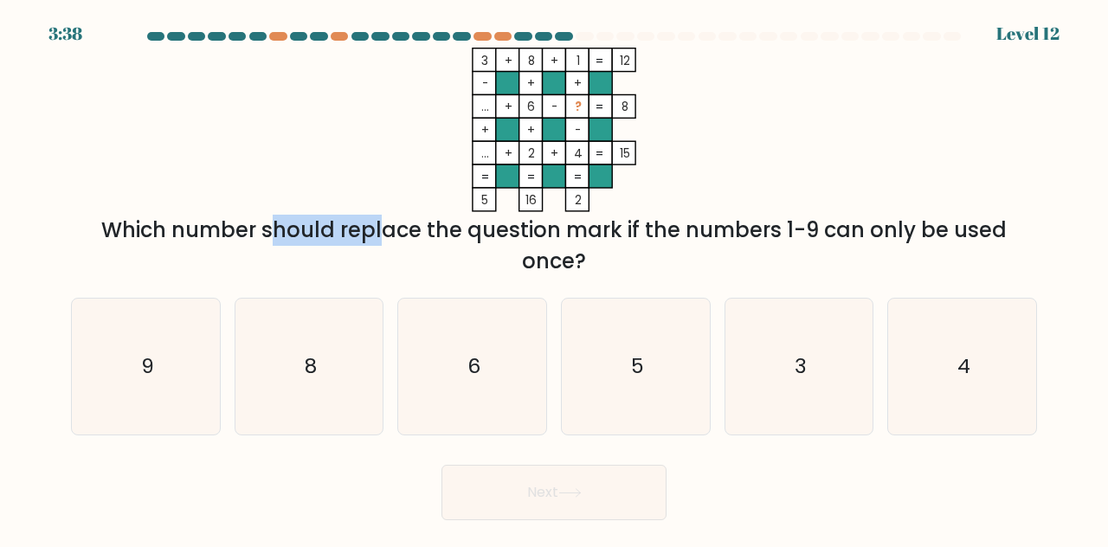
drag, startPoint x: 113, startPoint y: 229, endPoint x: 247, endPoint y: 225, distance: 134.2
click at [247, 225] on div "Which number should replace the question mark if the numbers 1-9 can only be us…" at bounding box center [553, 246] width 945 height 62
click at [324, 188] on icon "3 + 8 + 1 12 - + + ... + 6 - ? 8 + + - ... + 2 + 4 = 15 = = = = 5 16 2 =" at bounding box center [553, 130] width 519 height 164
click at [634, 380] on text "5" at bounding box center [636, 365] width 13 height 29
click at [555, 278] on input "d. 5" at bounding box center [554, 276] width 1 height 4
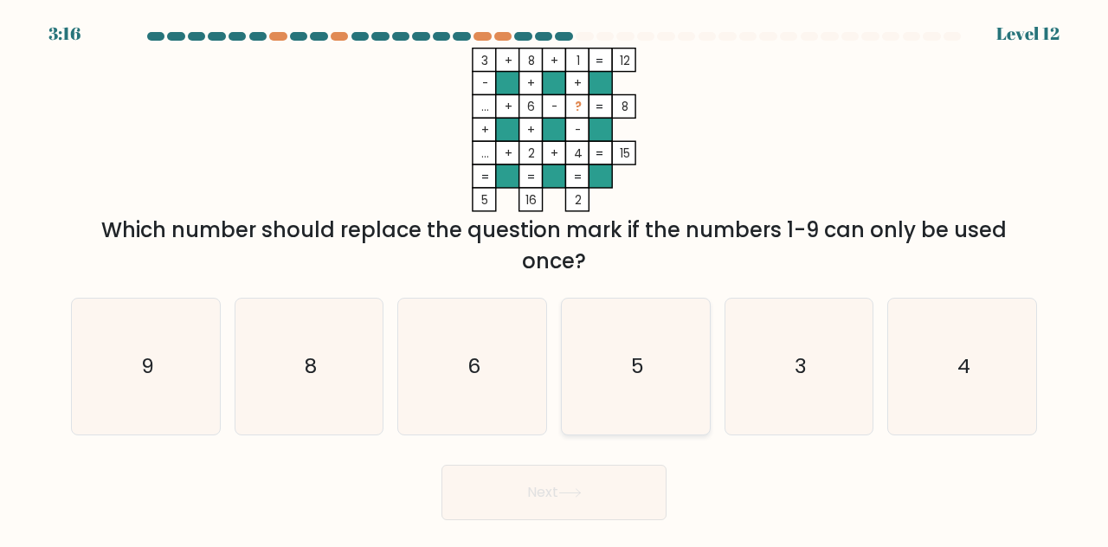
radio input "true"
click at [547, 481] on button "Next" at bounding box center [553, 492] width 225 height 55
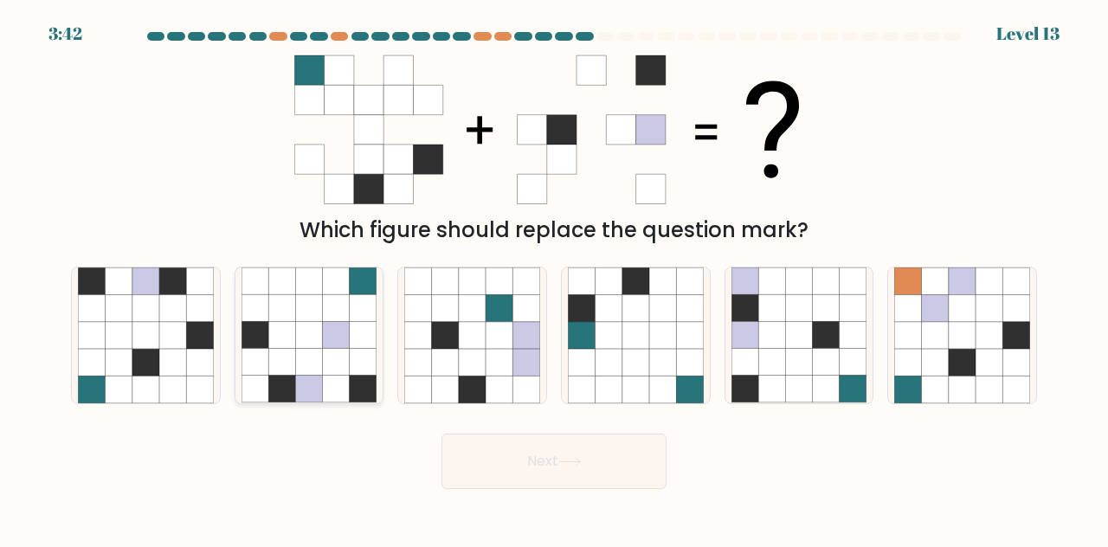
click at [351, 342] on icon at bounding box center [363, 335] width 27 height 27
click at [554, 278] on input "b." at bounding box center [554, 276] width 1 height 4
radio input "true"
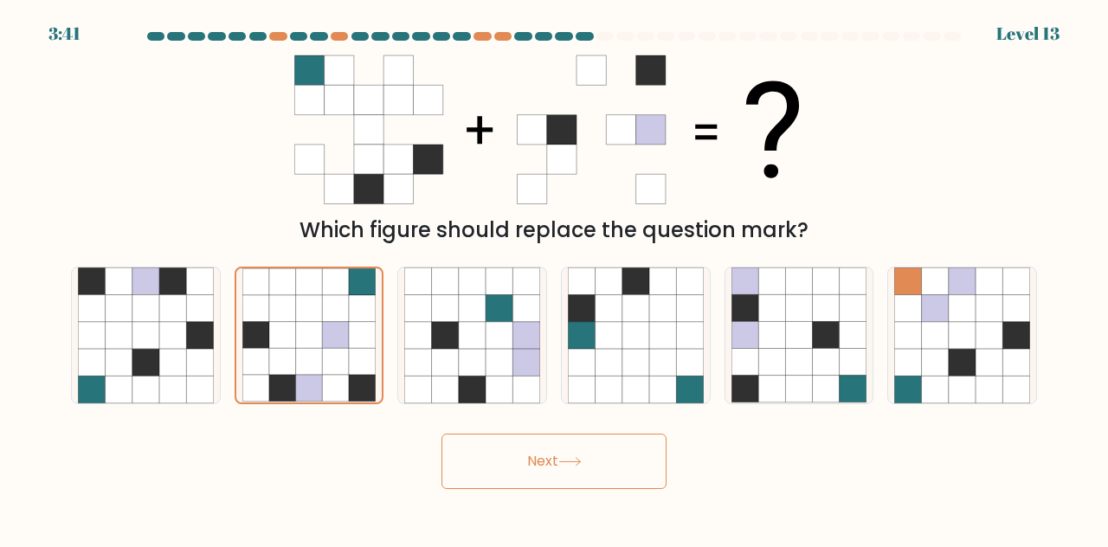
click at [532, 446] on button "Next" at bounding box center [553, 461] width 225 height 55
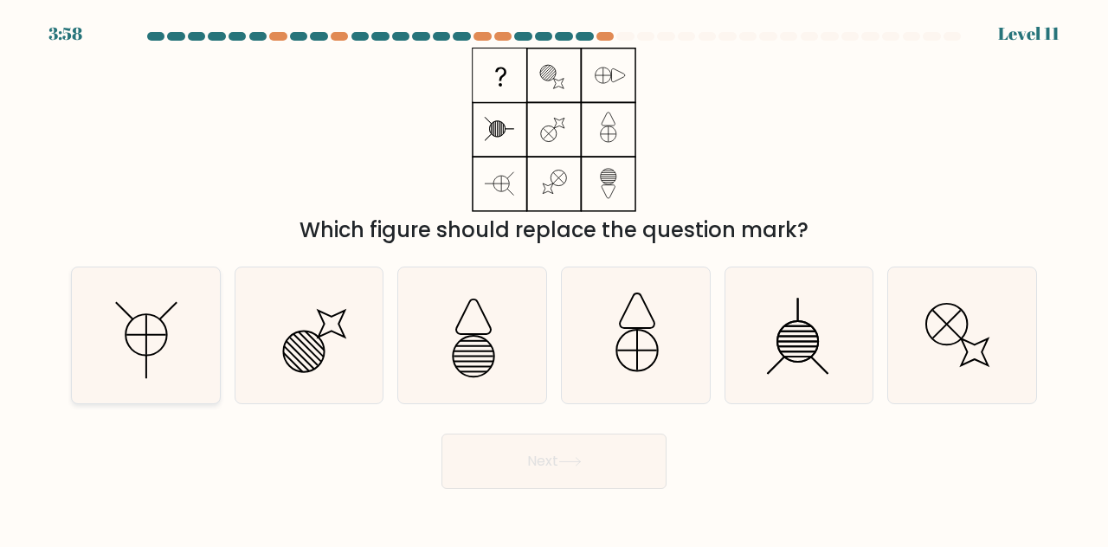
click at [163, 316] on line at bounding box center [167, 310] width 17 height 17
click at [554, 278] on input "a." at bounding box center [554, 276] width 1 height 4
radio input "true"
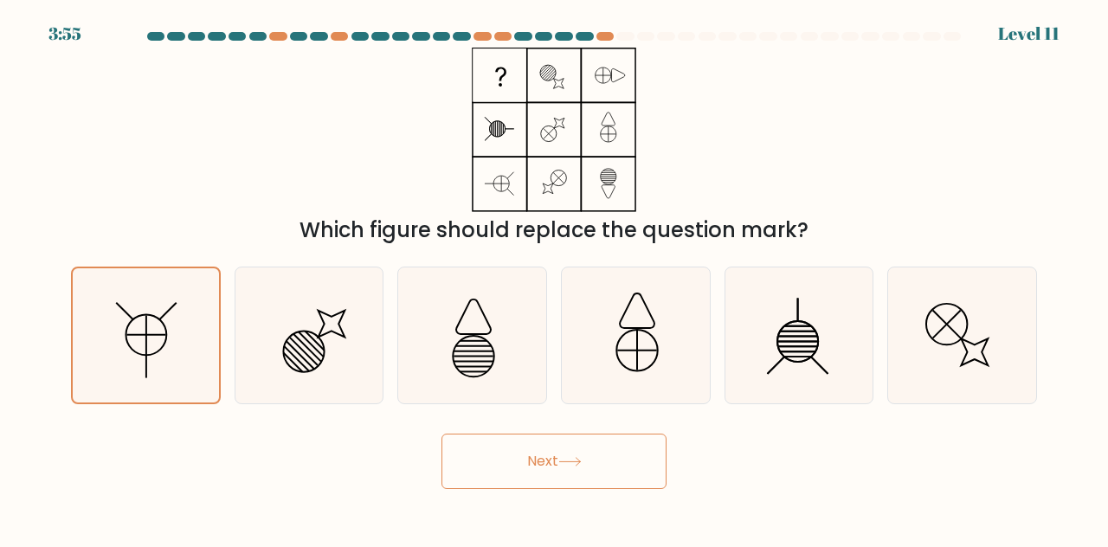
click at [545, 432] on div "Next" at bounding box center [554, 457] width 987 height 64
click at [530, 456] on button "Next" at bounding box center [553, 461] width 225 height 55
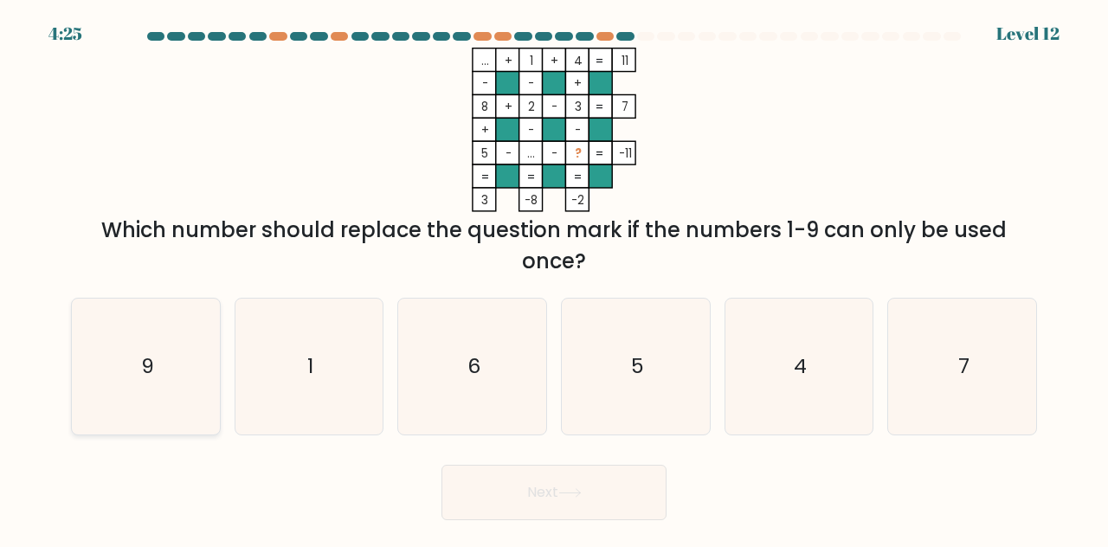
click at [102, 396] on icon "9" at bounding box center [146, 367] width 136 height 136
click at [554, 278] on input "a. 9" at bounding box center [554, 276] width 1 height 4
radio input "true"
click at [455, 489] on button "Next" at bounding box center [553, 492] width 225 height 55
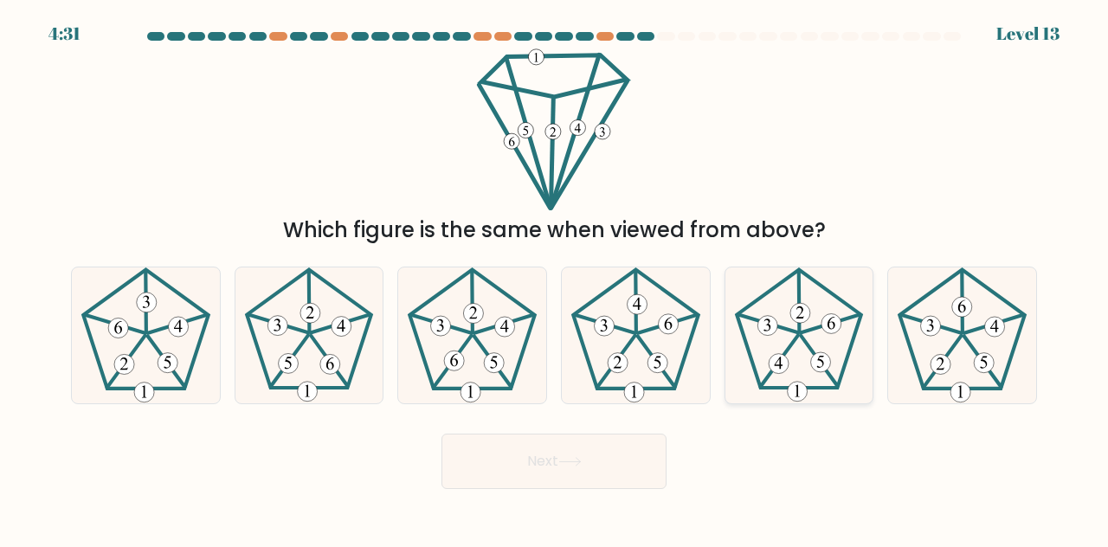
click at [827, 332] on 648 at bounding box center [831, 324] width 20 height 20
click at [555, 278] on input "e." at bounding box center [554, 276] width 1 height 4
radio input "true"
click at [568, 465] on icon at bounding box center [569, 462] width 23 height 10
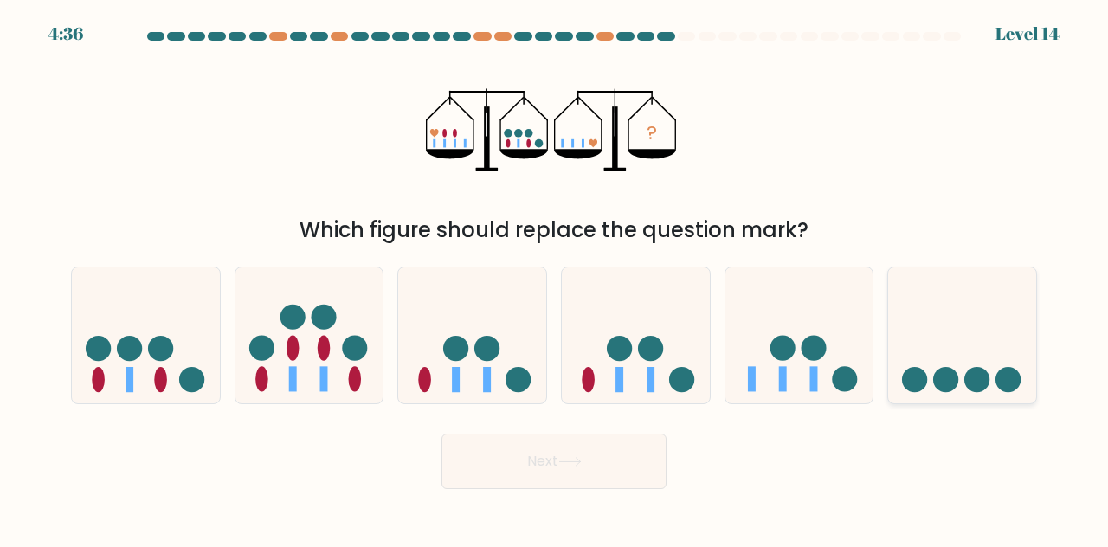
click at [1010, 350] on icon at bounding box center [962, 335] width 148 height 122
click at [555, 278] on input "f." at bounding box center [554, 276] width 1 height 4
radio input "true"
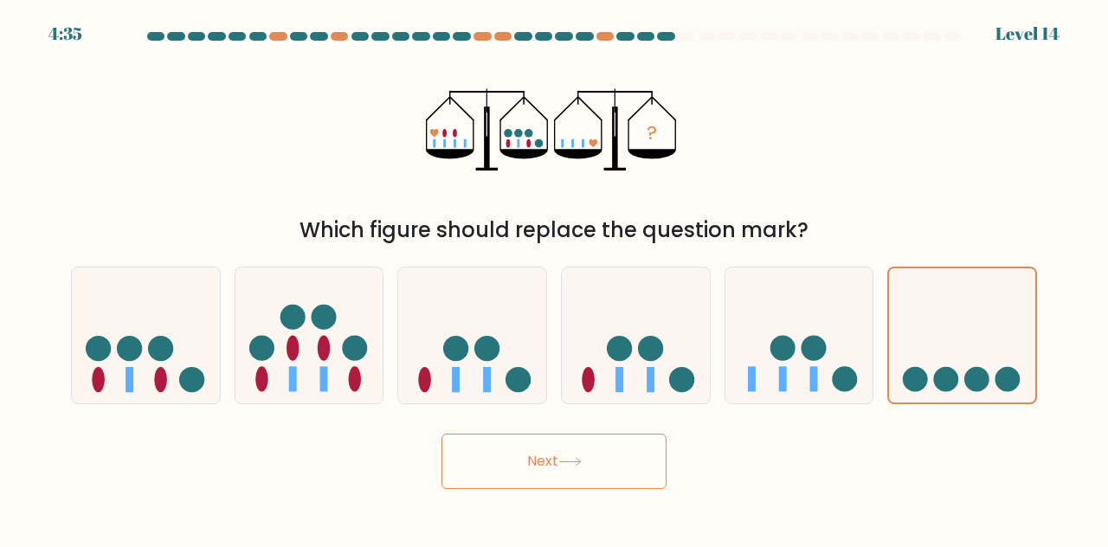
click at [577, 451] on button "Next" at bounding box center [553, 461] width 225 height 55
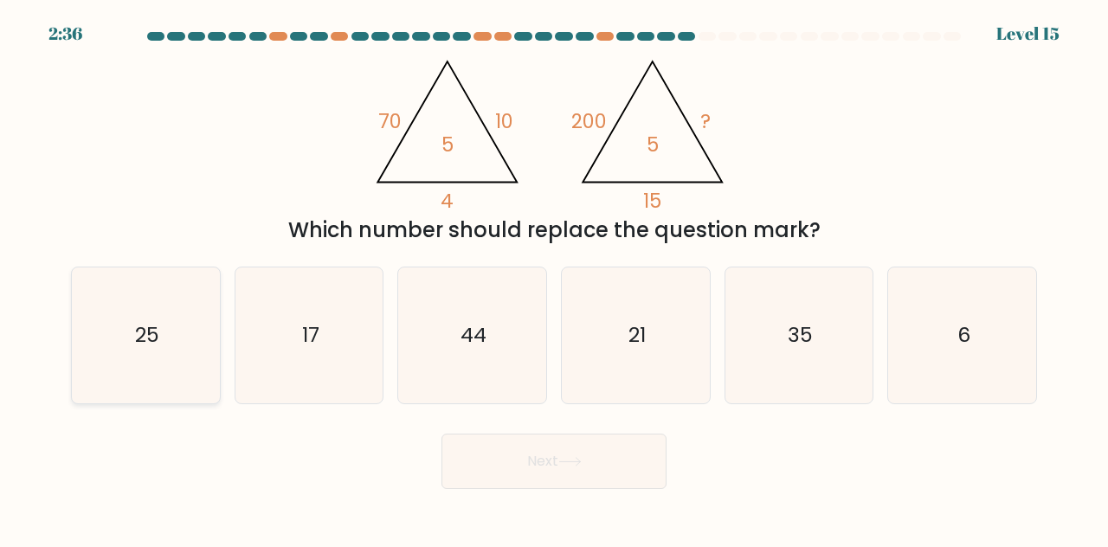
click at [173, 363] on icon "25" at bounding box center [146, 335] width 136 height 136
click at [554, 278] on input "a. 25" at bounding box center [554, 276] width 1 height 4
radio input "true"
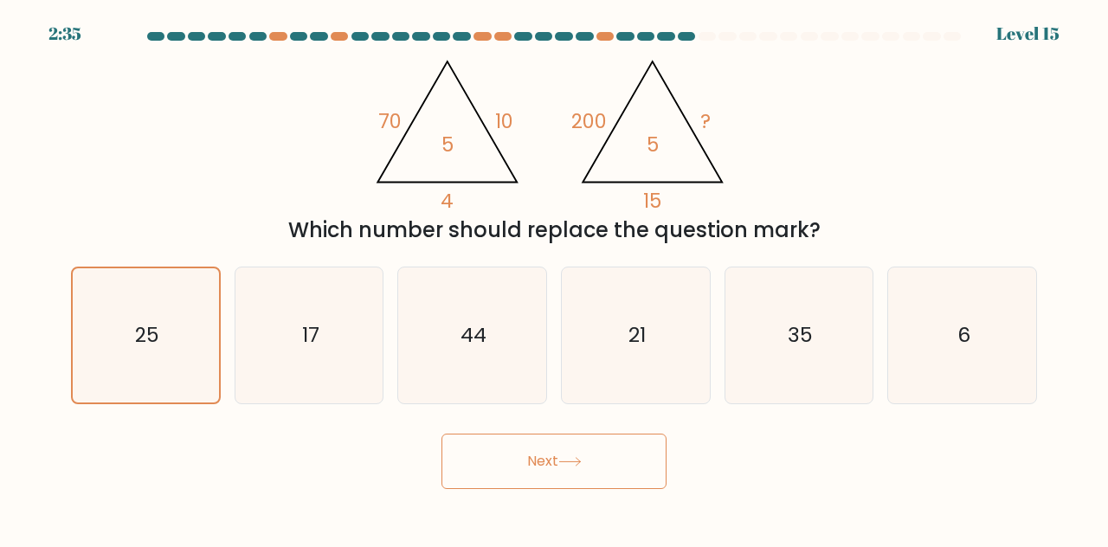
click at [535, 463] on button "Next" at bounding box center [553, 461] width 225 height 55
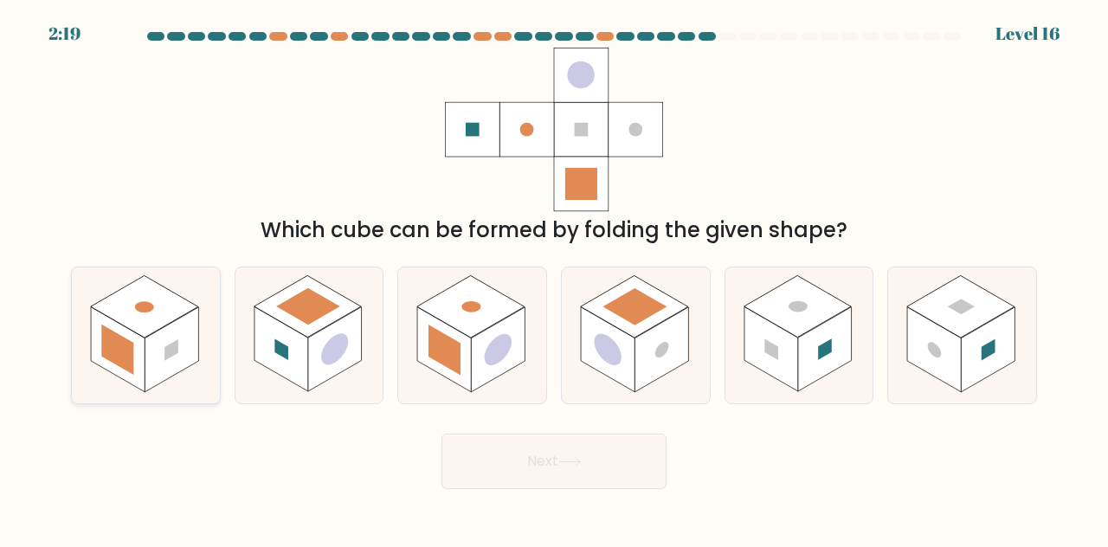
click at [166, 367] on rect at bounding box center [172, 349] width 54 height 85
click at [554, 278] on input "a." at bounding box center [554, 276] width 1 height 4
radio input "true"
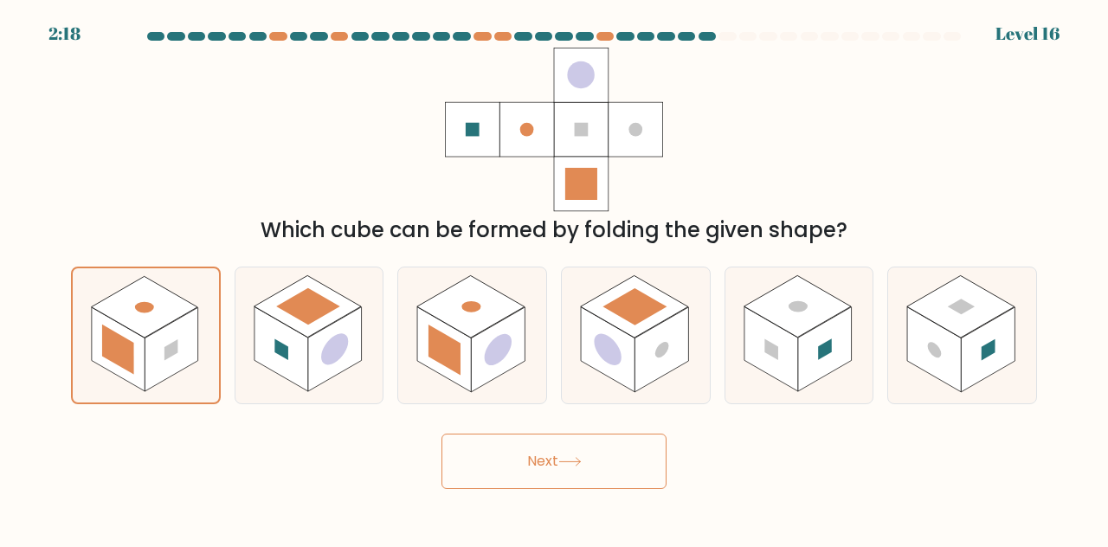
click at [621, 494] on body "2:18 Level 16" at bounding box center [554, 273] width 1108 height 547
click at [605, 476] on button "Next" at bounding box center [553, 461] width 225 height 55
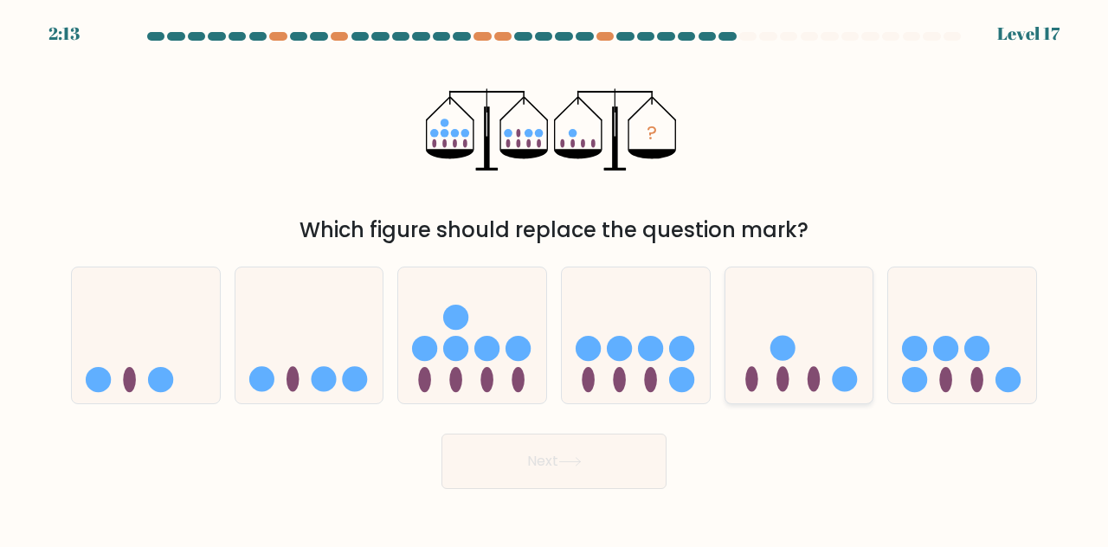
click at [753, 380] on ellipse at bounding box center [751, 379] width 13 height 25
click at [555, 278] on input "e." at bounding box center [554, 276] width 1 height 4
radio input "true"
click at [611, 467] on button "Next" at bounding box center [553, 461] width 225 height 55
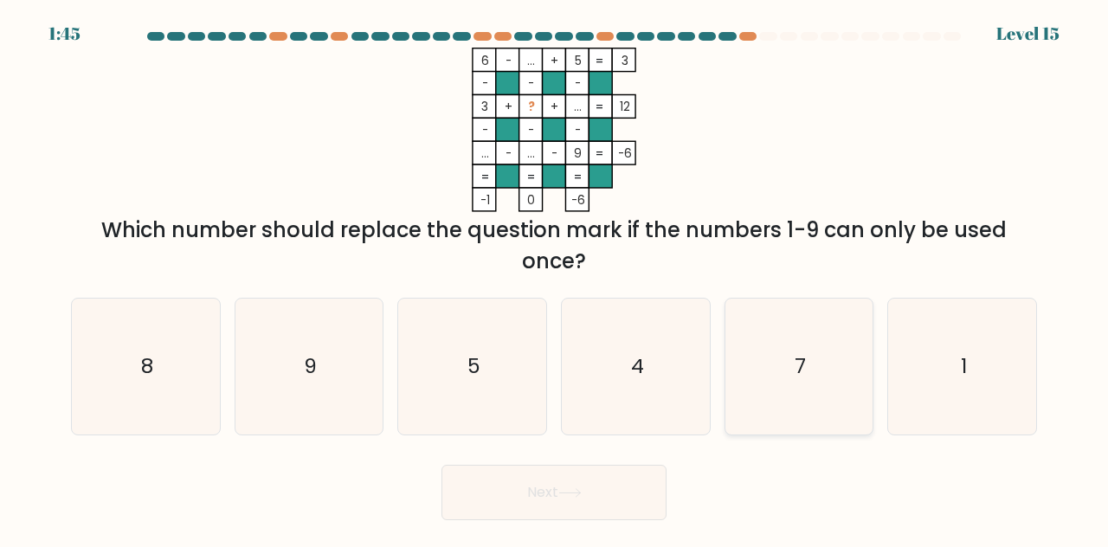
click at [804, 414] on icon "7" at bounding box center [799, 367] width 136 height 136
click at [555, 278] on input "e. 7" at bounding box center [554, 276] width 1 height 4
radio input "true"
click at [635, 465] on button "Next" at bounding box center [553, 492] width 225 height 55
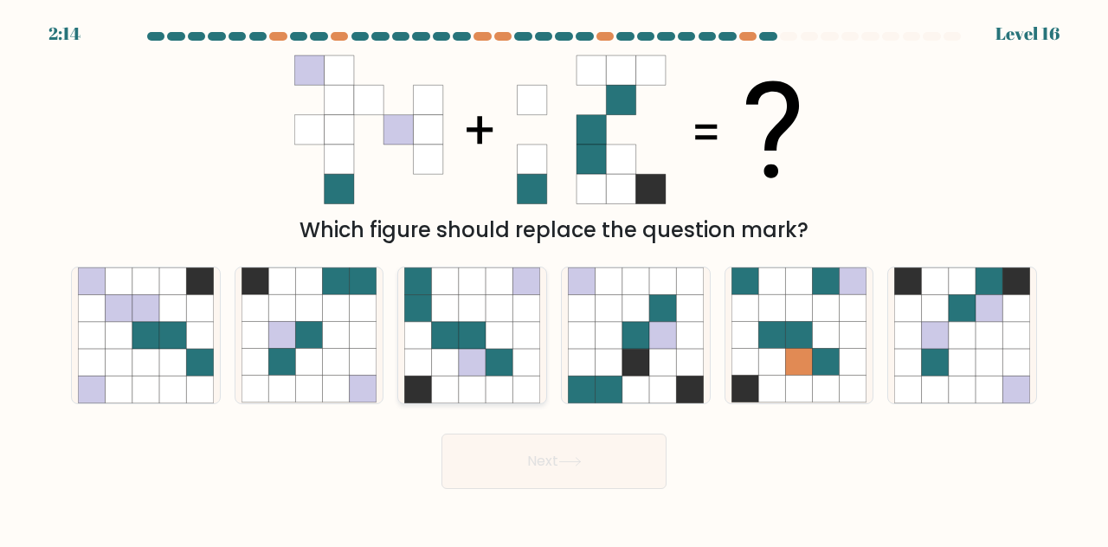
click at [397, 344] on div at bounding box center [472, 336] width 150 height 138
click at [554, 278] on input "c." at bounding box center [554, 276] width 1 height 4
radio input "true"
click at [520, 472] on button "Next" at bounding box center [553, 461] width 225 height 55
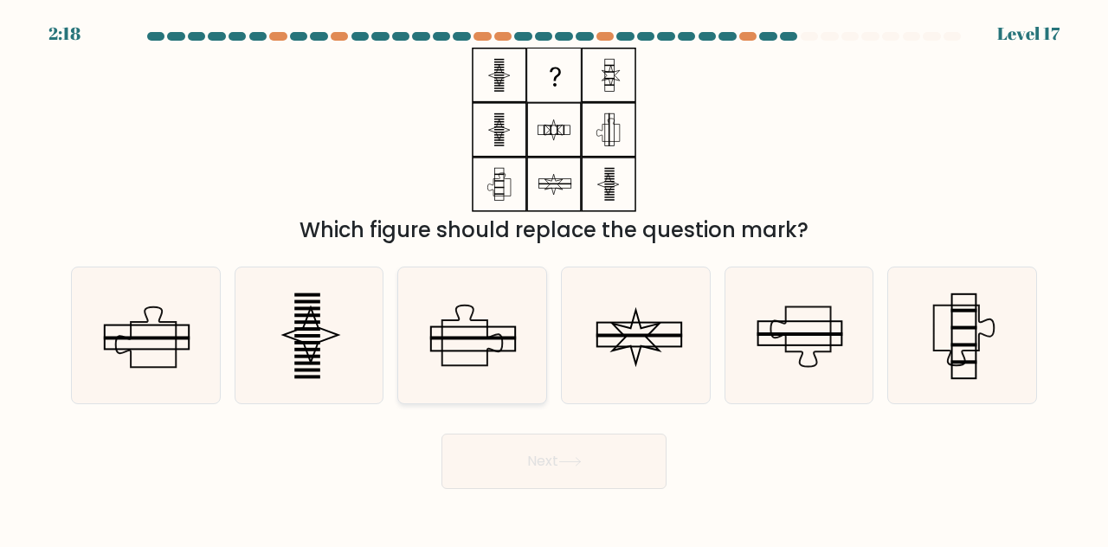
click at [448, 377] on icon at bounding box center [472, 335] width 136 height 136
click at [554, 278] on input "c." at bounding box center [554, 276] width 1 height 4
radio input "true"
click at [565, 457] on icon at bounding box center [569, 462] width 23 height 10
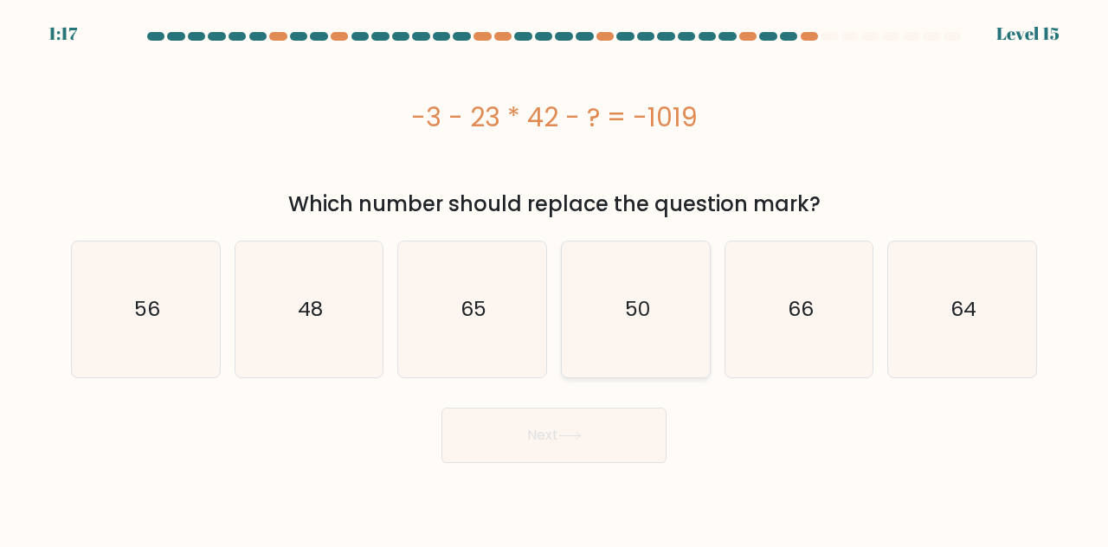
click at [665, 300] on icon "50" at bounding box center [636, 310] width 136 height 136
click at [555, 278] on input "d. 50" at bounding box center [554, 276] width 1 height 4
radio input "true"
click at [531, 454] on button "Next" at bounding box center [553, 435] width 225 height 55
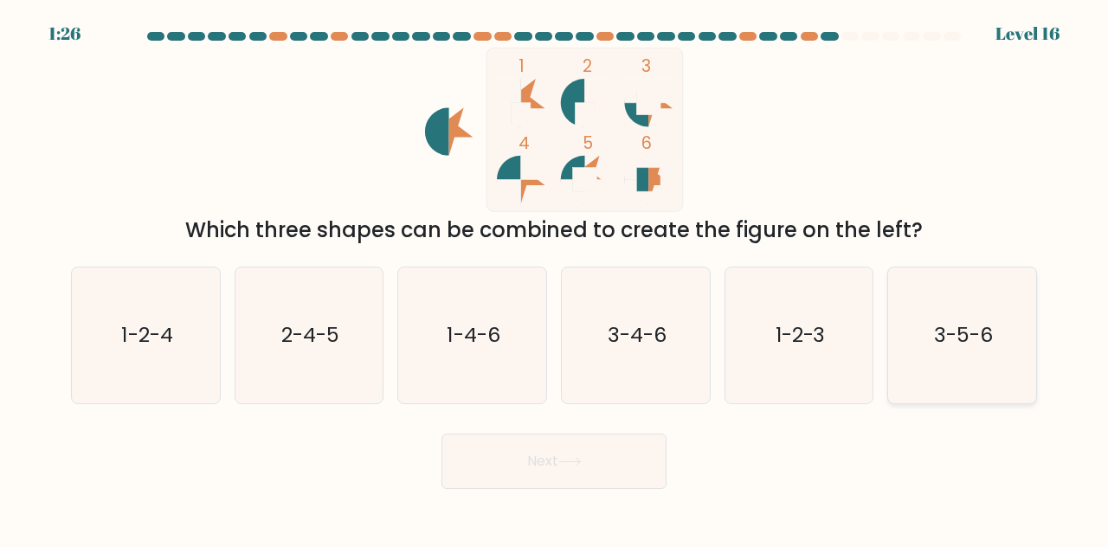
click at [948, 362] on icon "3-5-6" at bounding box center [962, 335] width 136 height 136
click at [555, 278] on input "f. 3-5-6" at bounding box center [554, 276] width 1 height 4
radio input "true"
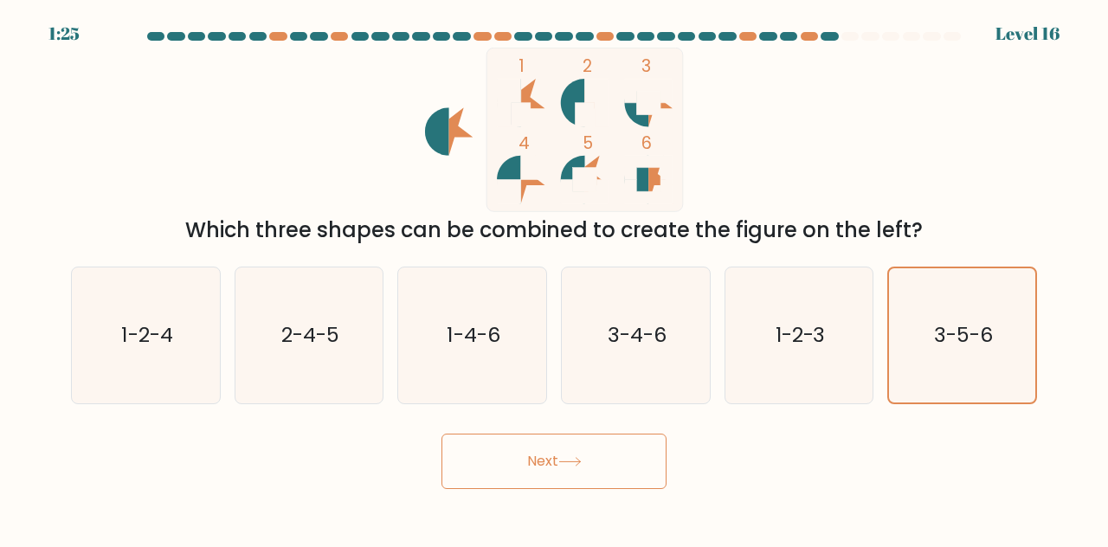
click at [504, 480] on button "Next" at bounding box center [553, 461] width 225 height 55
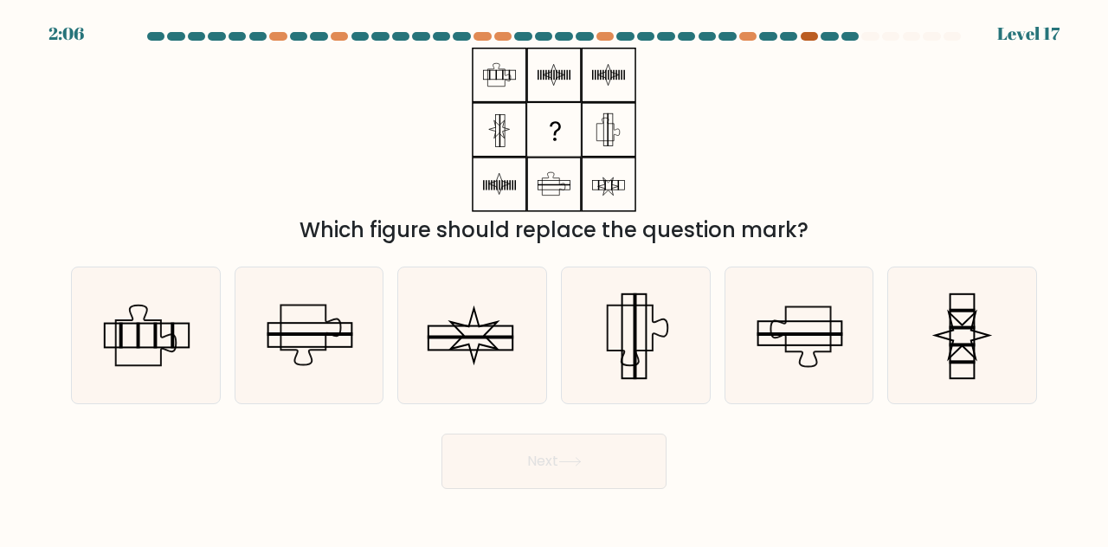
click at [803, 39] on div at bounding box center [809, 36] width 17 height 9
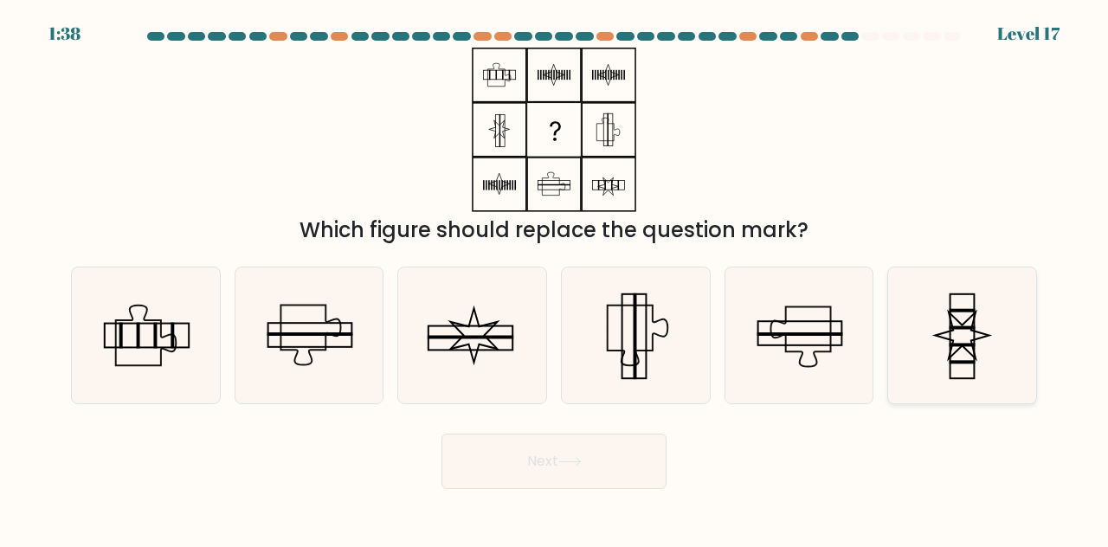
click at [945, 369] on icon at bounding box center [962, 335] width 136 height 136
click at [555, 278] on input "f." at bounding box center [554, 276] width 1 height 4
radio input "true"
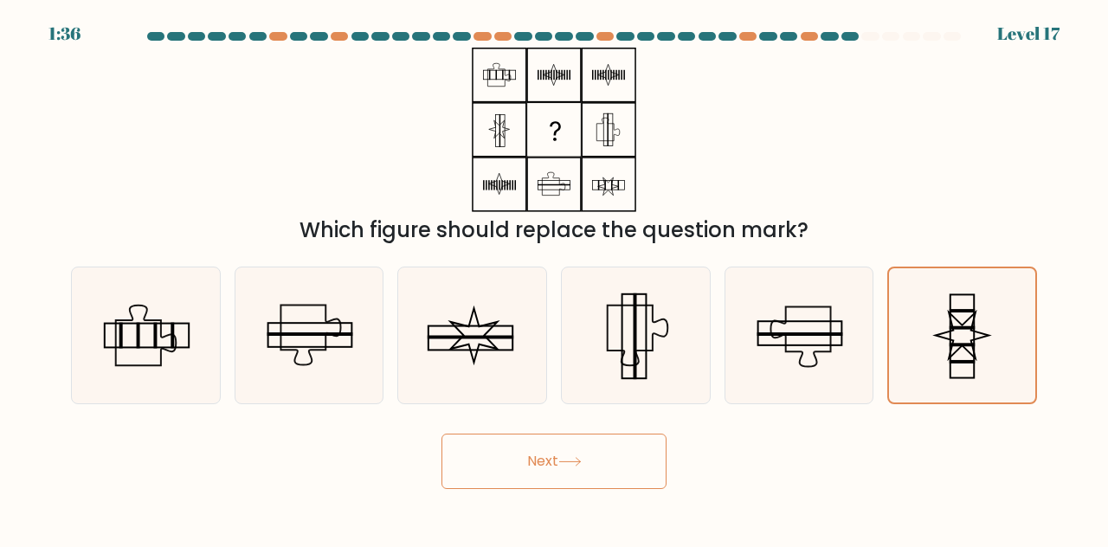
click at [531, 453] on button "Next" at bounding box center [553, 461] width 225 height 55
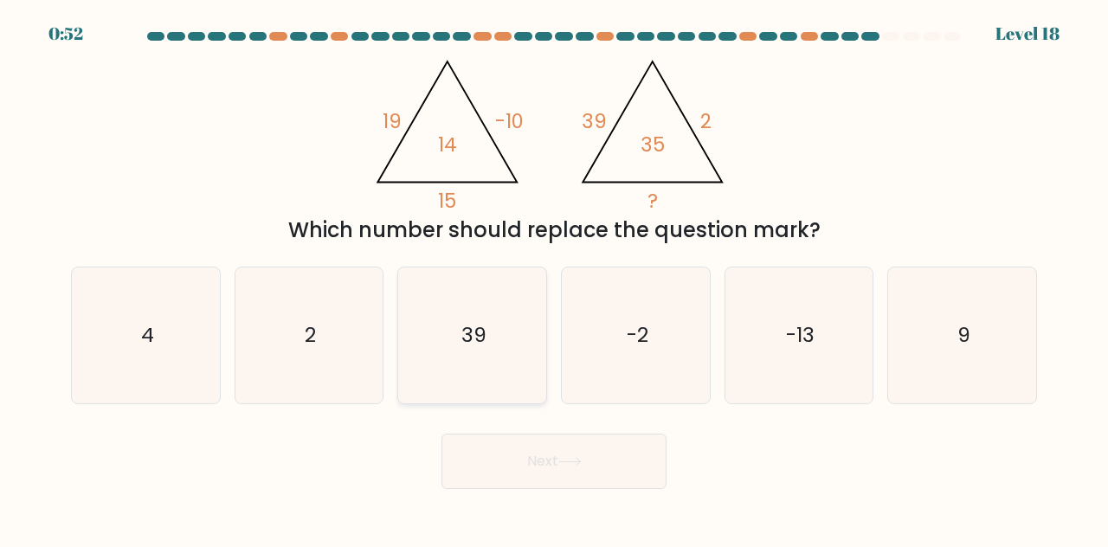
click at [479, 368] on icon "39" at bounding box center [472, 335] width 136 height 136
click at [554, 278] on input "c. 39" at bounding box center [554, 276] width 1 height 4
radio input "true"
click at [488, 467] on button "Next" at bounding box center [553, 461] width 225 height 55
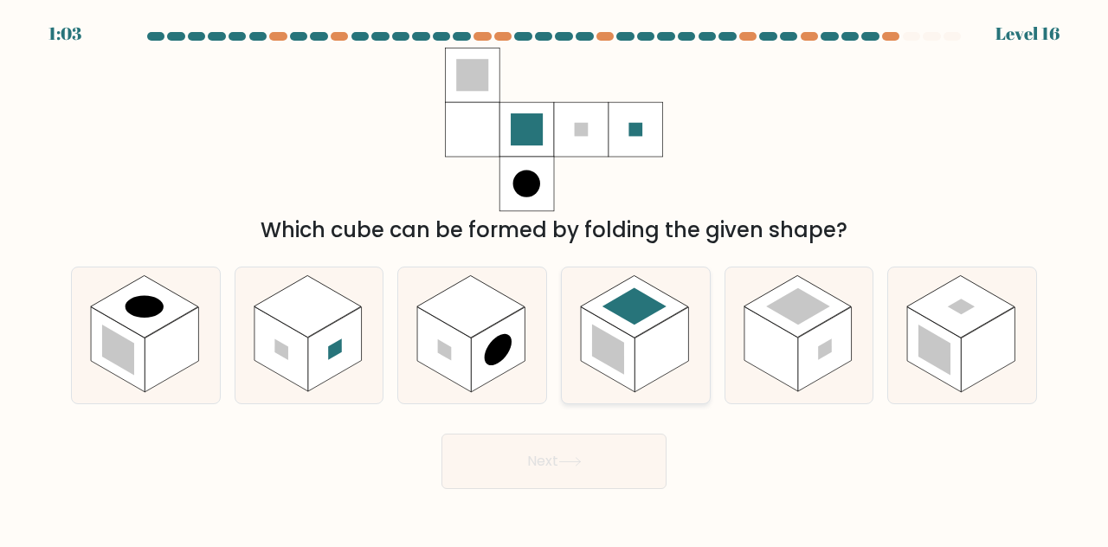
click at [652, 370] on rect at bounding box center [662, 349] width 54 height 85
click at [555, 278] on input "d." at bounding box center [554, 276] width 1 height 4
radio input "true"
click at [540, 486] on button "Next" at bounding box center [553, 461] width 225 height 55
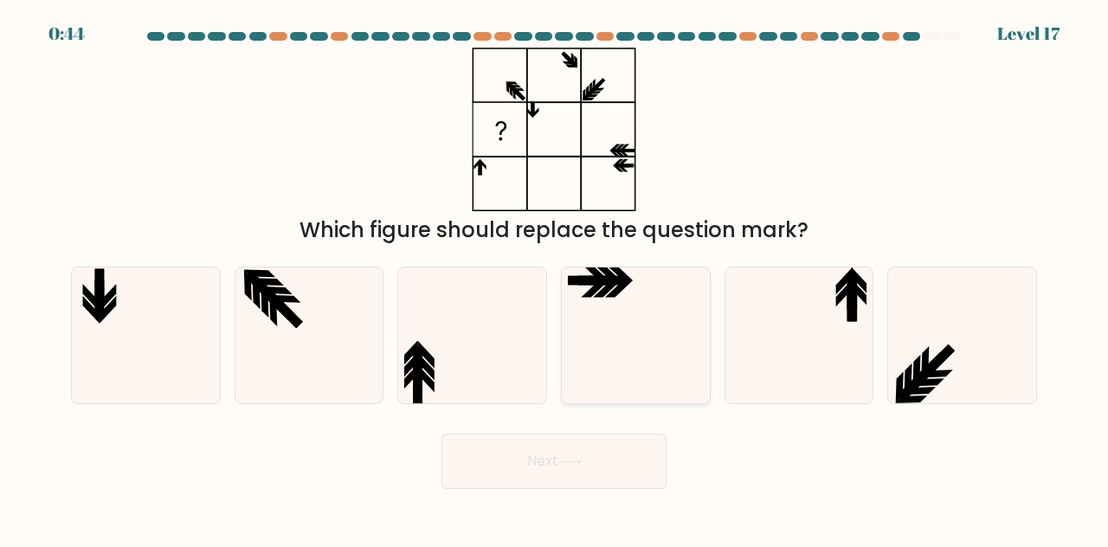
click at [602, 342] on icon at bounding box center [636, 335] width 136 height 136
click at [555, 278] on input "d." at bounding box center [554, 276] width 1 height 4
radio input "true"
click at [575, 470] on button "Next" at bounding box center [553, 461] width 225 height 55
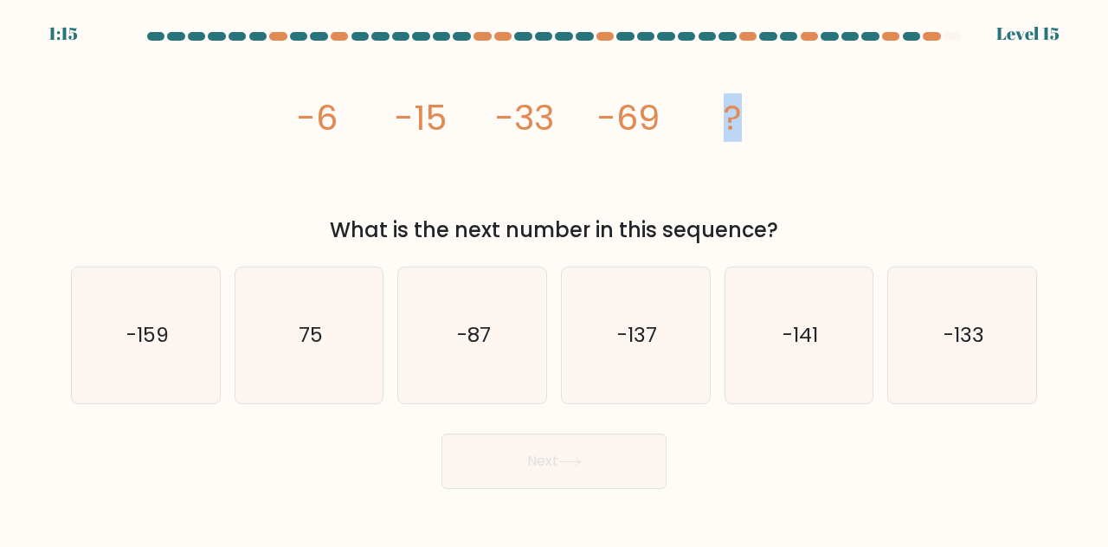
drag, startPoint x: 743, startPoint y: 122, endPoint x: 725, endPoint y: 122, distance: 17.3
click at [725, 122] on icon "image/svg+xml -6 -15 -33 -69 ?" at bounding box center [553, 130] width 519 height 164
click at [760, 121] on icon "image/svg+xml -6 -15 -33 -69 ?" at bounding box center [553, 130] width 519 height 164
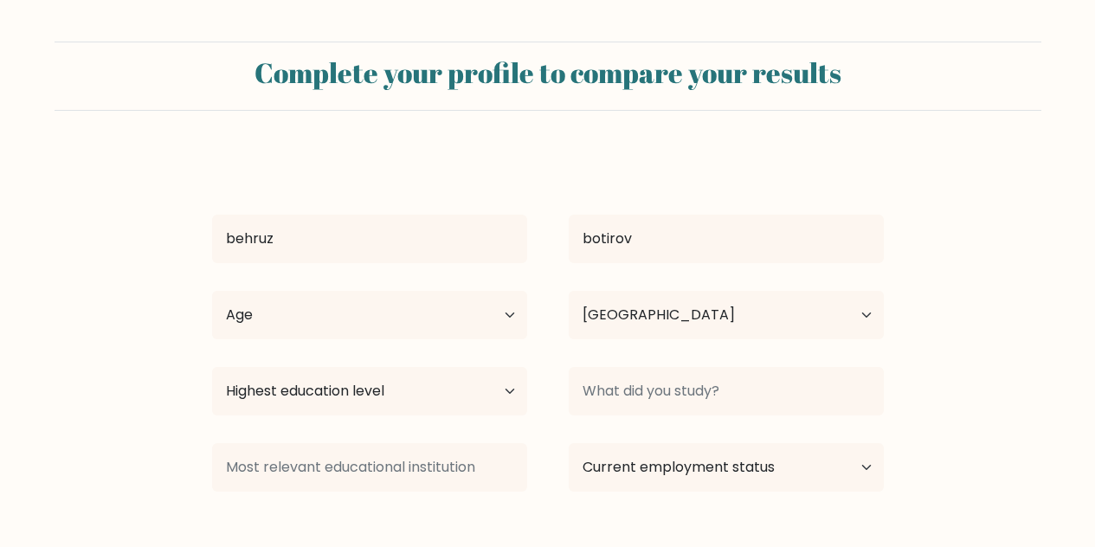
select select "UZ"
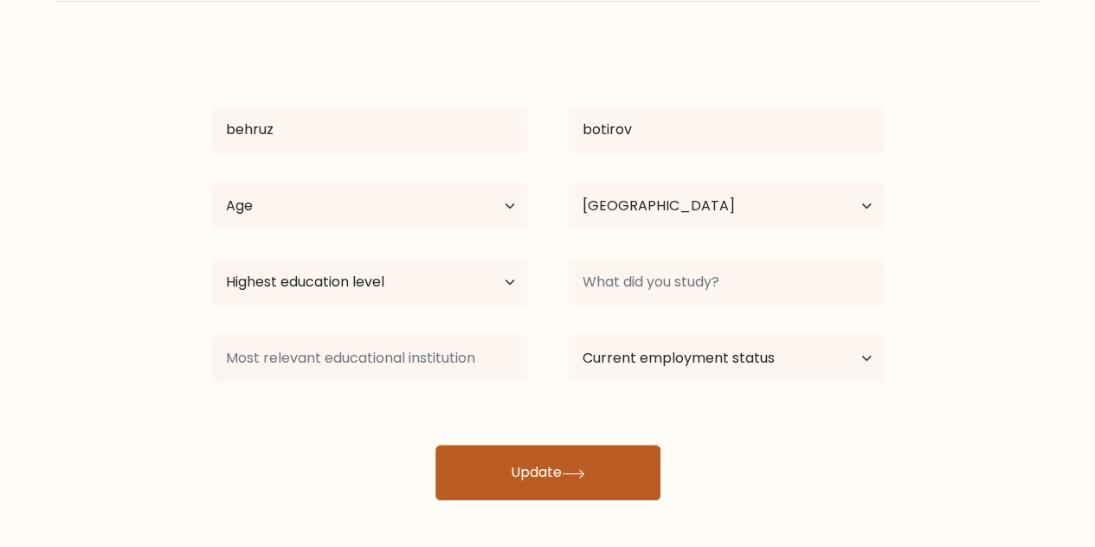
click at [503, 483] on button "Update" at bounding box center [547, 472] width 225 height 55
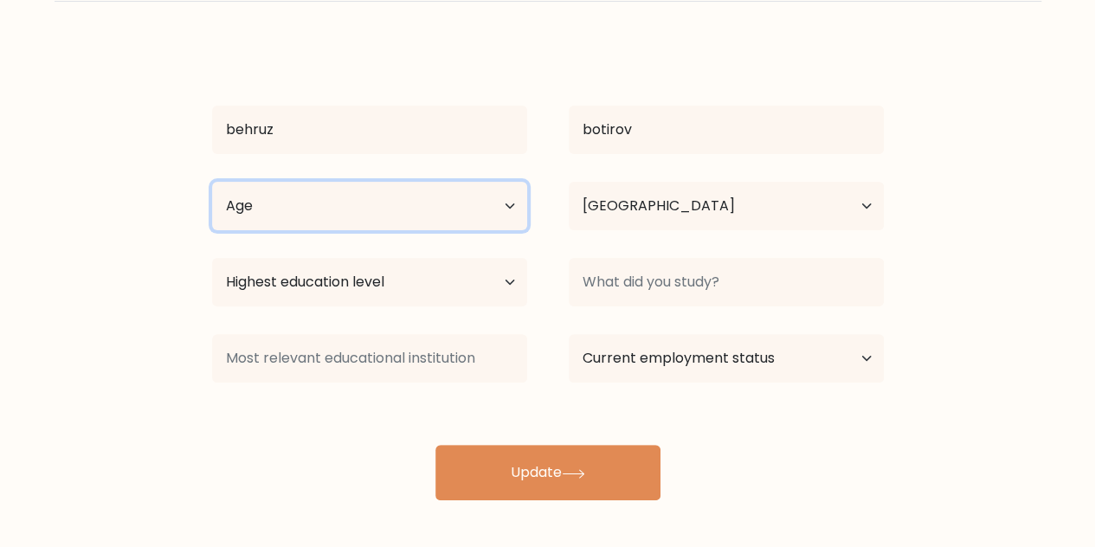
click at [364, 201] on select "Age Under 18 years old 18-24 years old 25-34 years old 35-44 years old 45-54 ye…" at bounding box center [369, 206] width 315 height 48
select select "min_18"
click at [212, 182] on select "Age Under 18 years old 18-24 years old 25-34 years old 35-44 years old 45-54 ye…" at bounding box center [369, 206] width 315 height 48
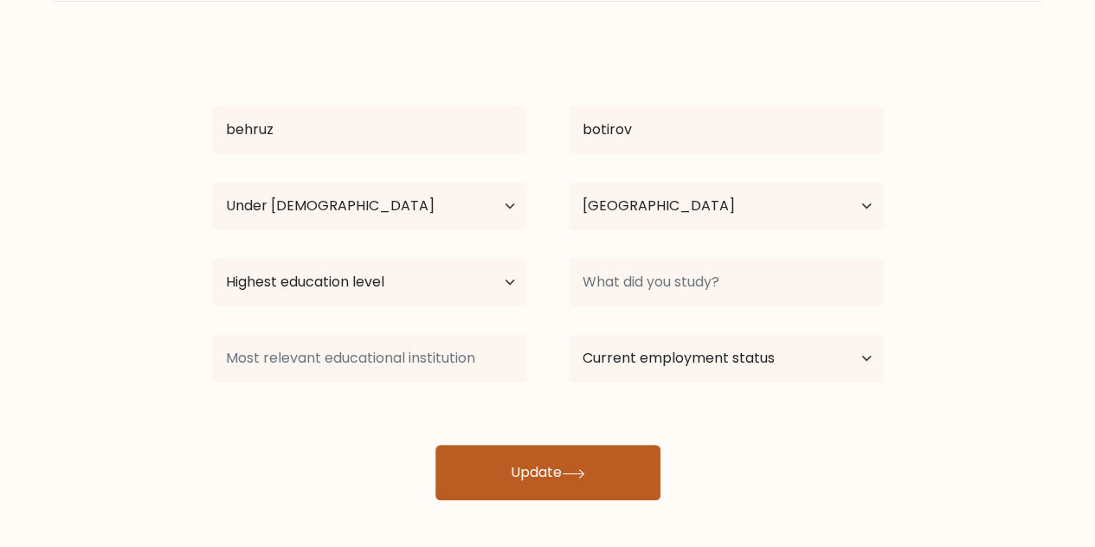
click at [492, 456] on button "Update" at bounding box center [547, 472] width 225 height 55
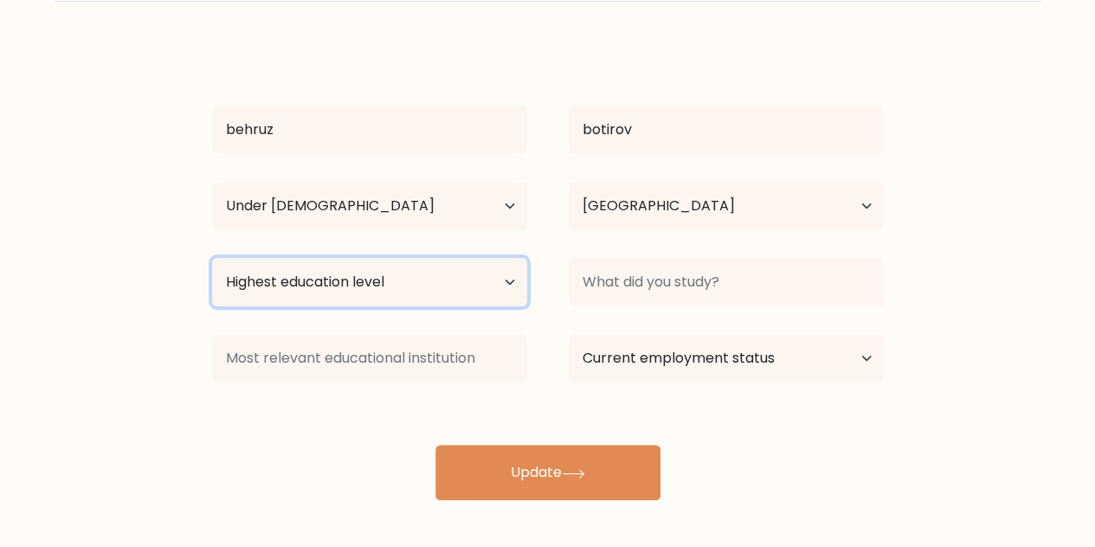
click at [390, 302] on select "Highest education level No schooling Primary Lower Secondary Upper Secondary Oc…" at bounding box center [369, 282] width 315 height 48
select select "no_schooling"
click at [212, 258] on select "Highest education level No schooling Primary Lower Secondary Upper Secondary Oc…" at bounding box center [369, 282] width 315 height 48
click at [384, 300] on select "Highest education level No schooling Primary Lower Secondary Upper Secondary Oc…" at bounding box center [369, 282] width 315 height 48
click at [212, 258] on select "Highest education level No schooling Primary Lower Secondary Upper Secondary Oc…" at bounding box center [369, 282] width 315 height 48
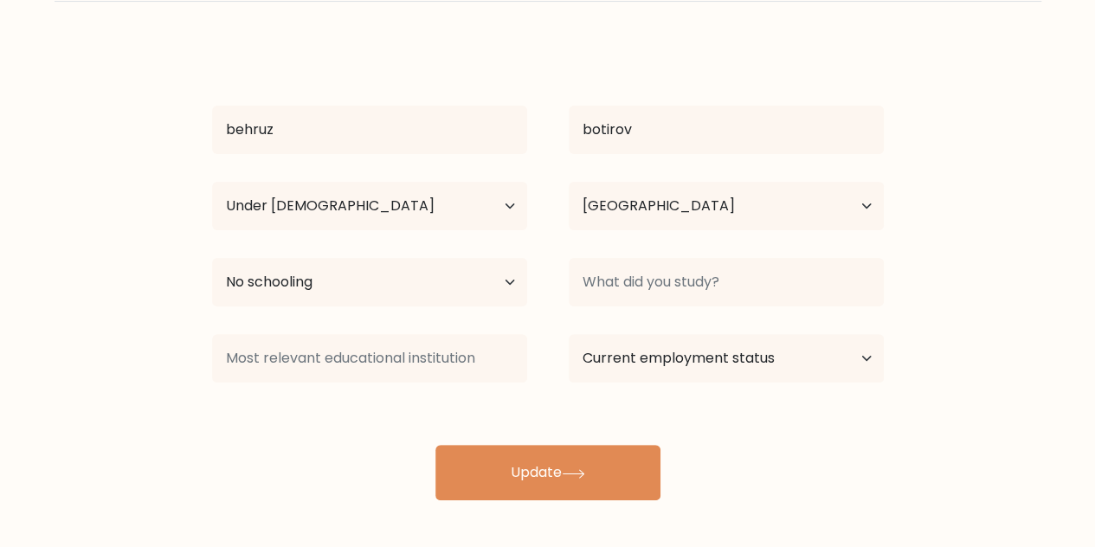
drag, startPoint x: 660, startPoint y: 319, endPoint x: 667, endPoint y: 303, distance: 17.1
click at [667, 303] on div "behruz botirov Age Under 18 years old 18-24 years old 25-34 years old 35-44 yea…" at bounding box center [548, 271] width 693 height 457
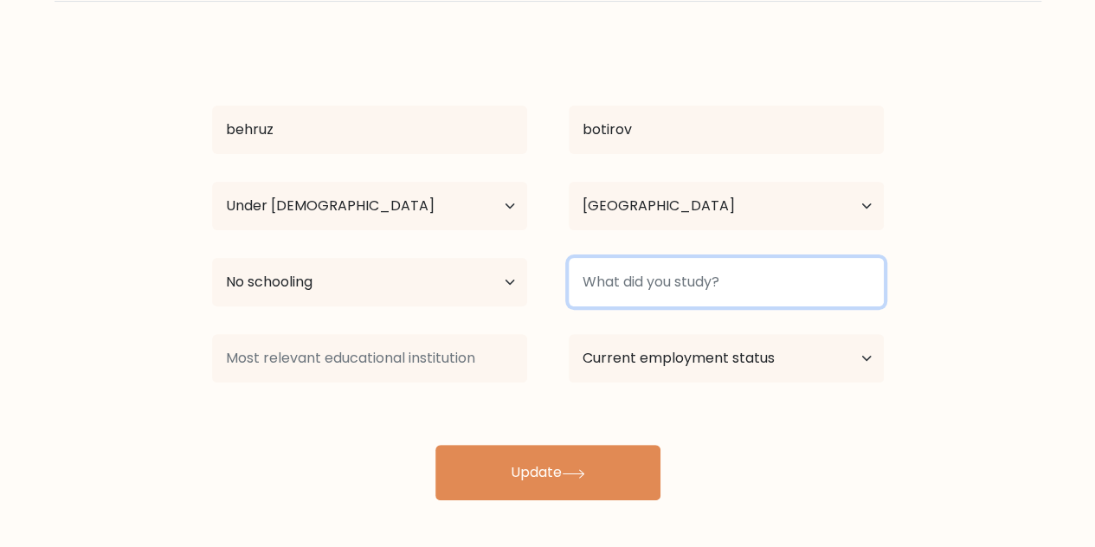
click at [667, 303] on input at bounding box center [726, 282] width 315 height 48
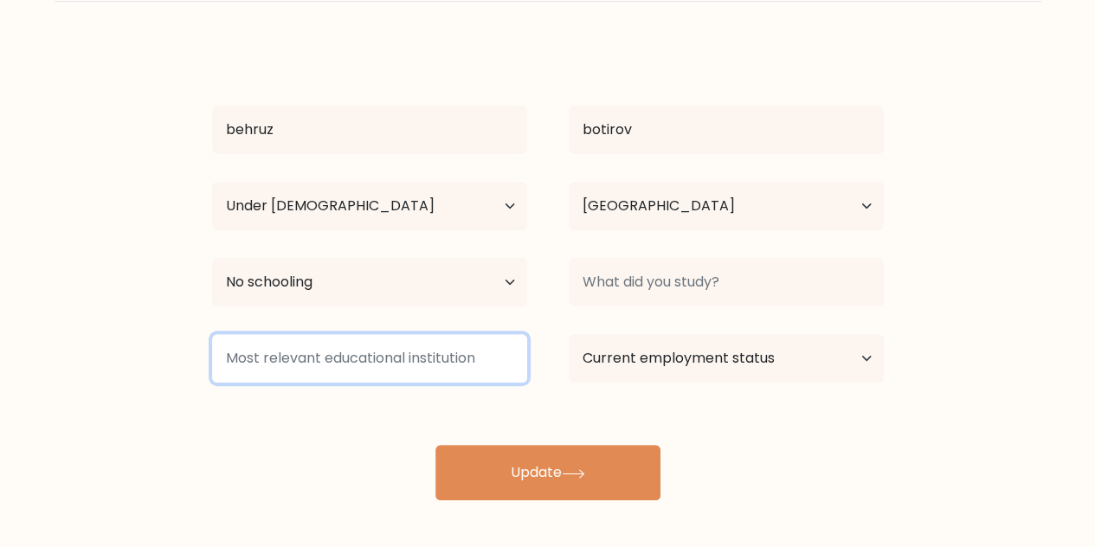
click at [416, 372] on input at bounding box center [369, 358] width 315 height 48
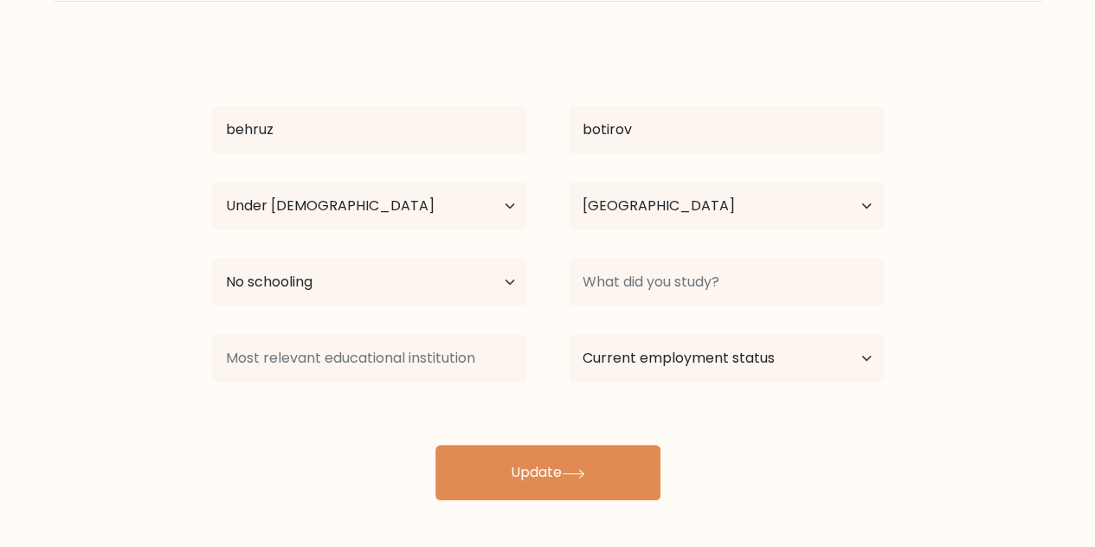
click at [620, 383] on div "Current employment status Employed Student Retired Other / prefer not to answer" at bounding box center [726, 358] width 357 height 62
click at [622, 378] on select "Current employment status Employed Student Retired Other / prefer not to answer" at bounding box center [726, 358] width 315 height 48
select select "student"
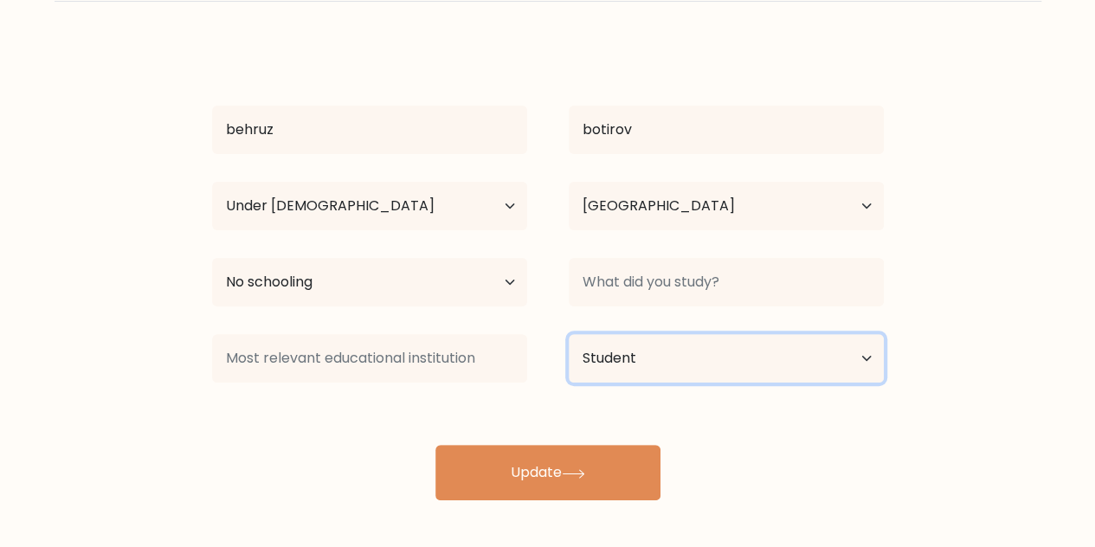
click at [569, 334] on select "Current employment status Employed Student Retired Other / prefer not to answer" at bounding box center [726, 358] width 315 height 48
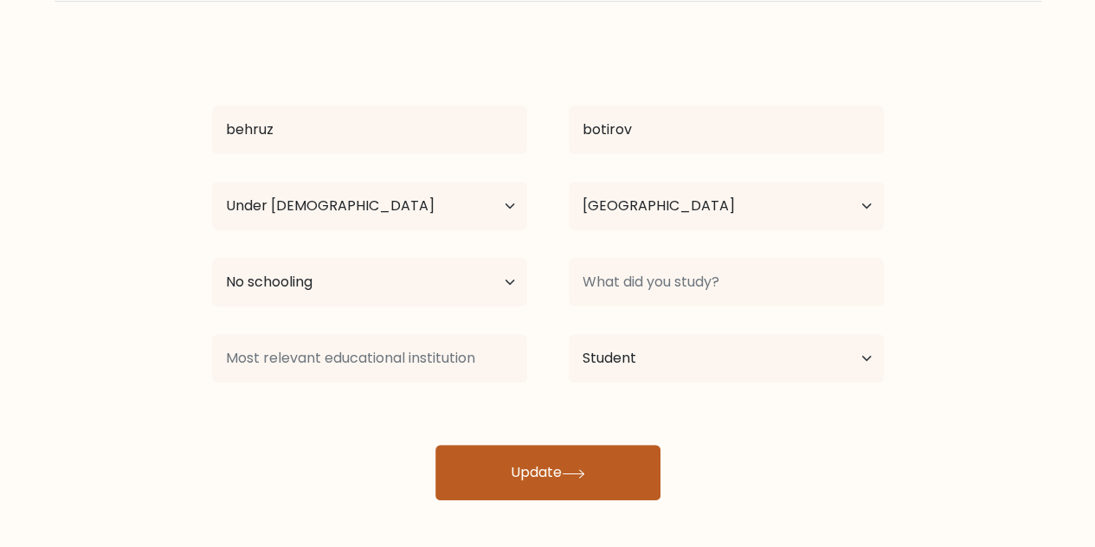
click at [557, 479] on button "Update" at bounding box center [547, 472] width 225 height 55
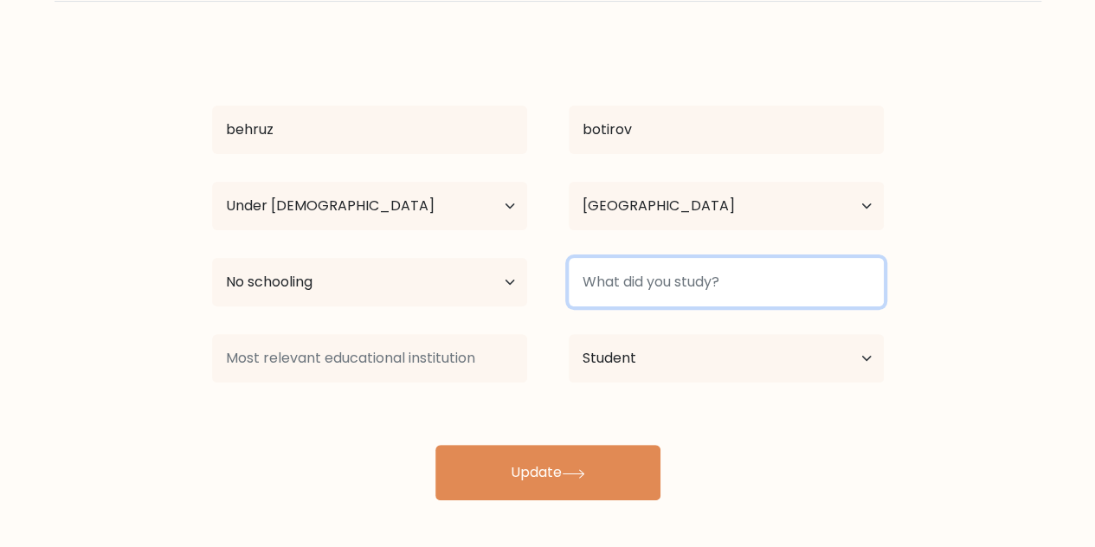
click at [637, 290] on input at bounding box center [726, 282] width 315 height 48
type input "у"
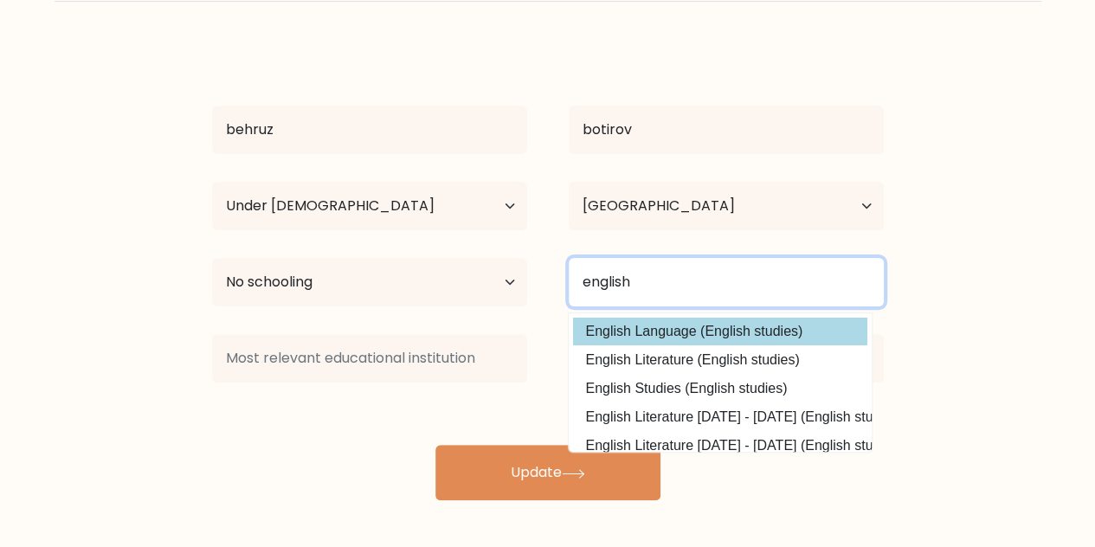
type input "english"
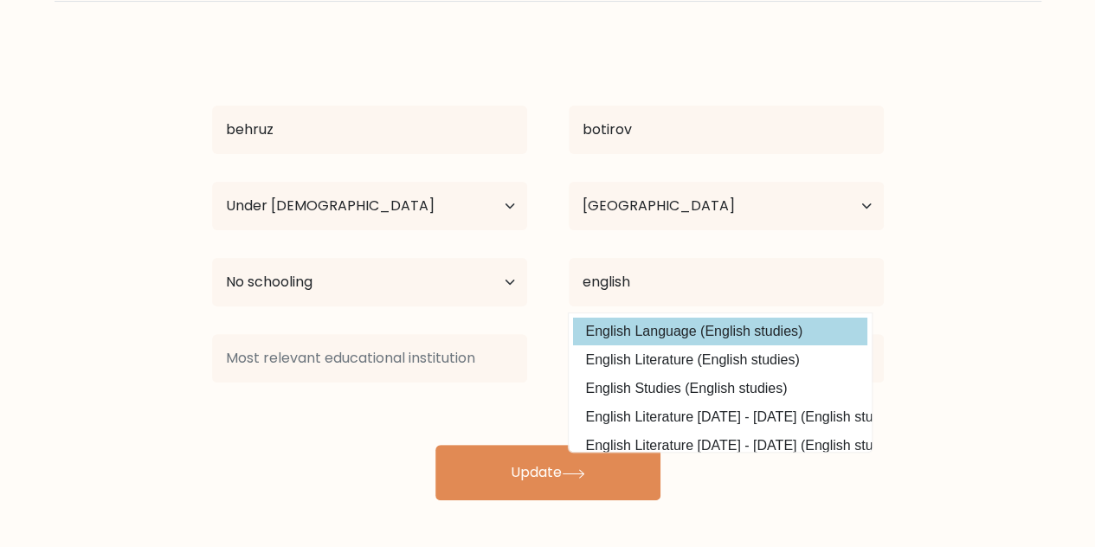
click at [622, 327] on div "behruz botirov Age Under 18 years old 18-24 years old 25-34 years old 35-44 yea…" at bounding box center [548, 271] width 693 height 457
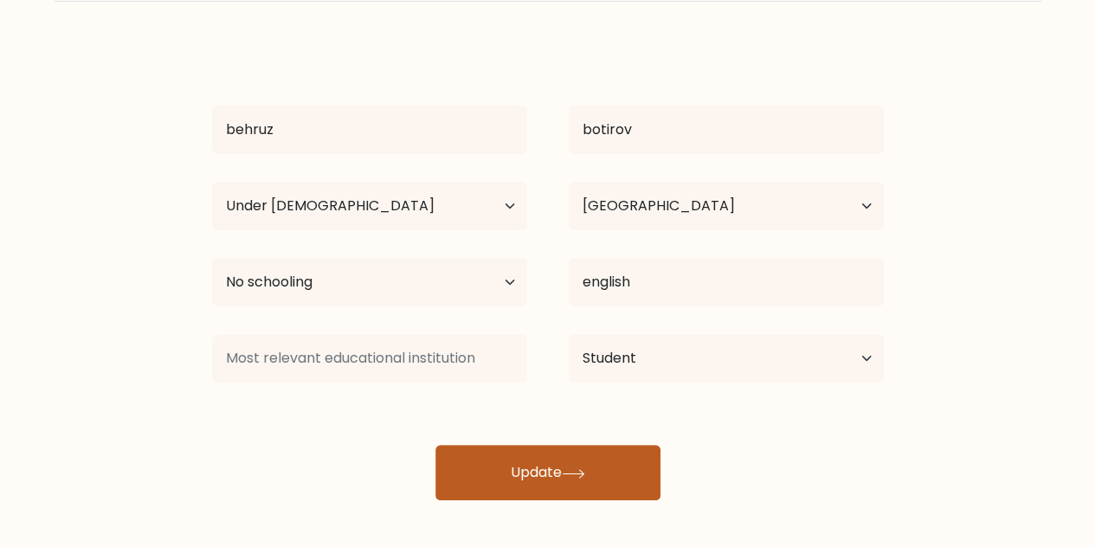
click at [553, 461] on button "Update" at bounding box center [547, 472] width 225 height 55
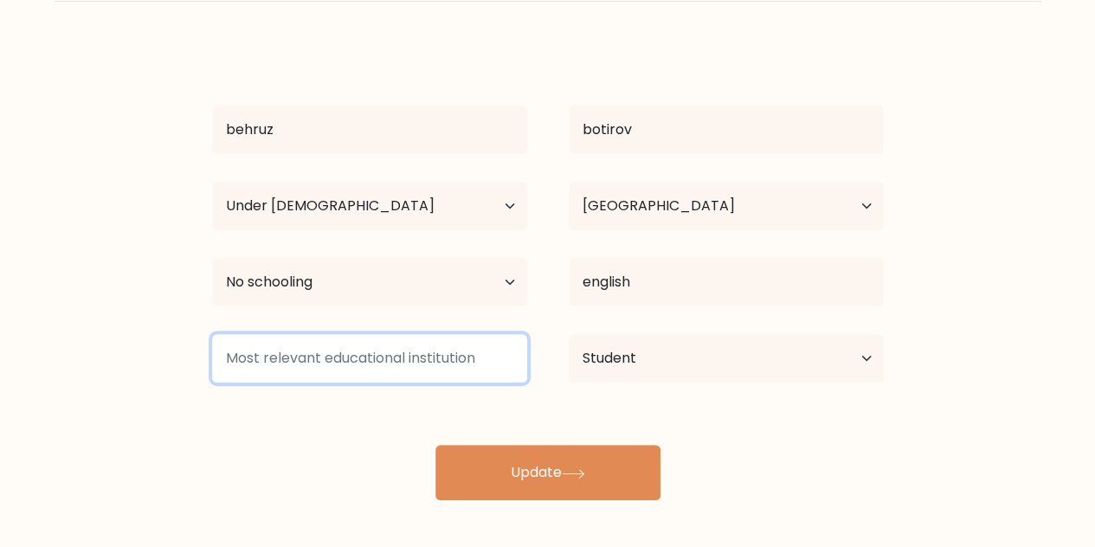
click at [382, 364] on input at bounding box center [369, 358] width 315 height 48
type input "n"
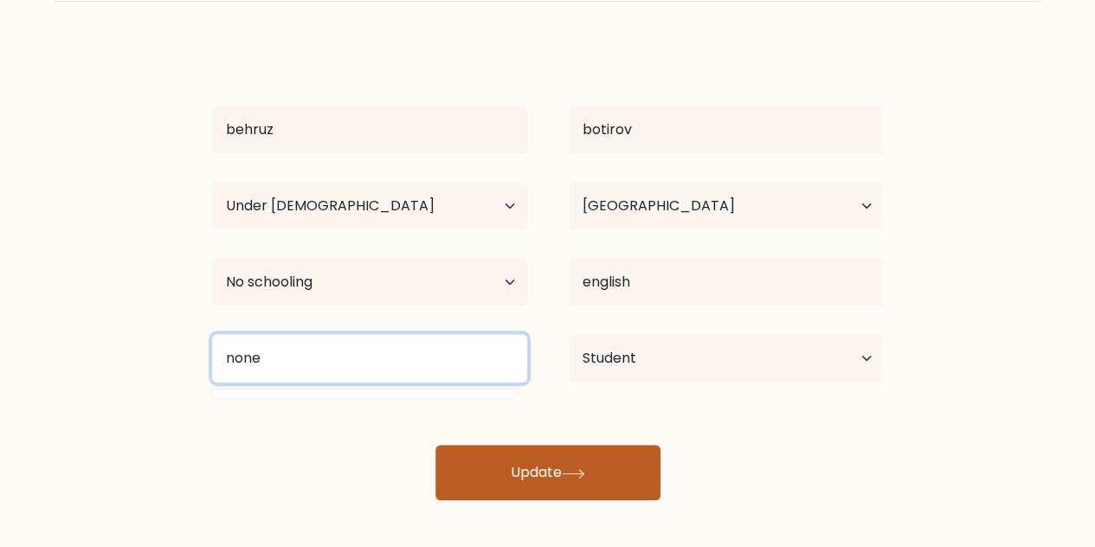
type input "none"
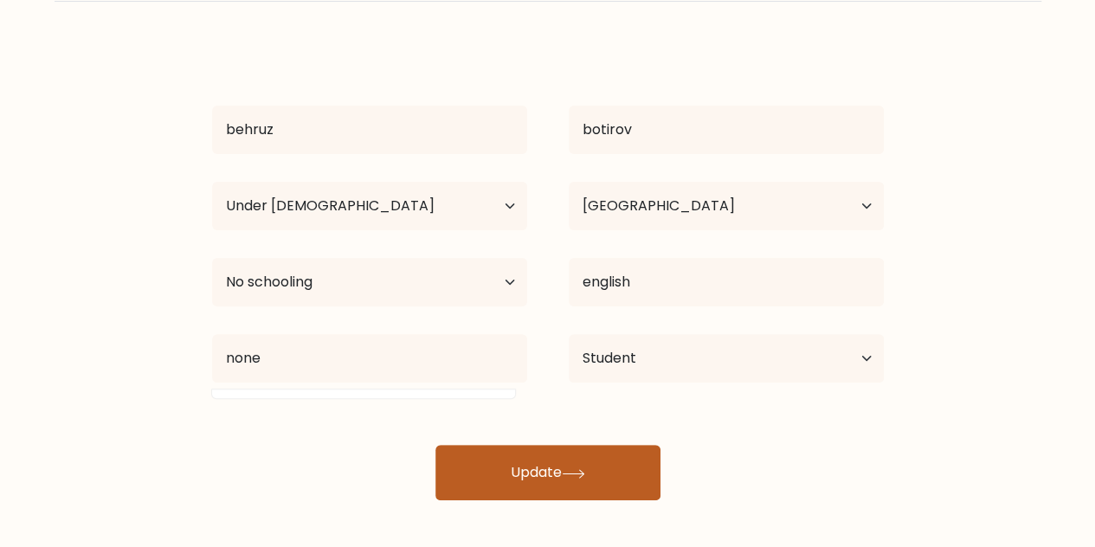
click at [563, 494] on button "Update" at bounding box center [547, 472] width 225 height 55
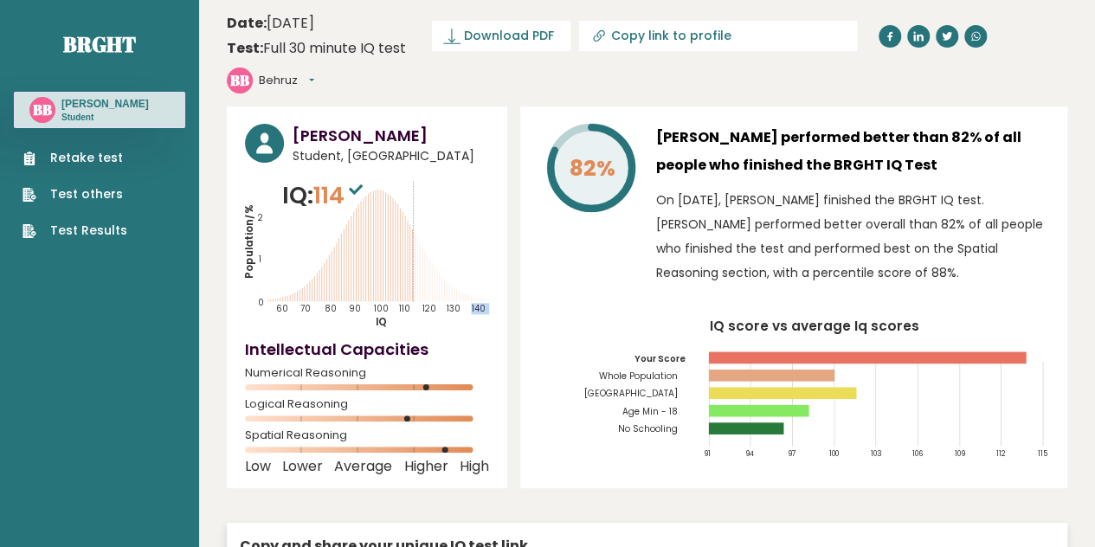
drag, startPoint x: 413, startPoint y: 177, endPoint x: 374, endPoint y: 160, distance: 42.3
click at [374, 178] on icon "Population/% IQ 0 1 2 60 70 80 90 100 110 120 130 140" at bounding box center [367, 253] width 244 height 151
click at [378, 178] on icon "Population/% IQ 0 1 2 60 70 80 90 100 110 120 130 140" at bounding box center [367, 253] width 244 height 151
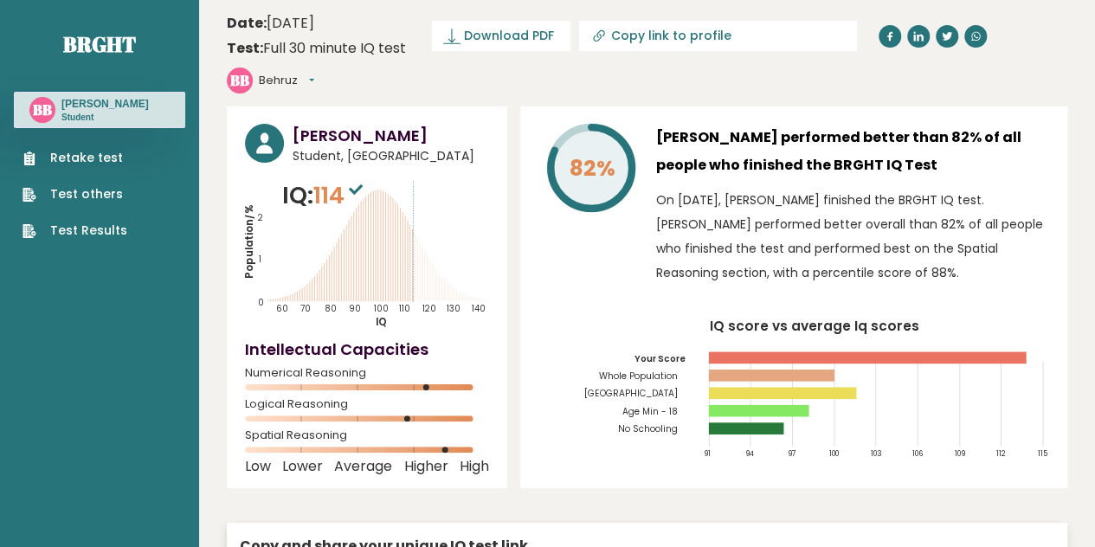
click at [429, 191] on icon "Population/% IQ 0 1 2 60 70 80 90 100 110 120 130 140" at bounding box center [367, 253] width 244 height 151
click at [675, 221] on p "On [DATE], [PERSON_NAME] finished the BRGHT IQ test. [PERSON_NAME] performed be…" at bounding box center [852, 236] width 393 height 97
click at [526, 32] on span "Download PDF" at bounding box center [509, 36] width 90 height 18
click at [274, 75] on button "Behruz" at bounding box center [286, 80] width 55 height 17
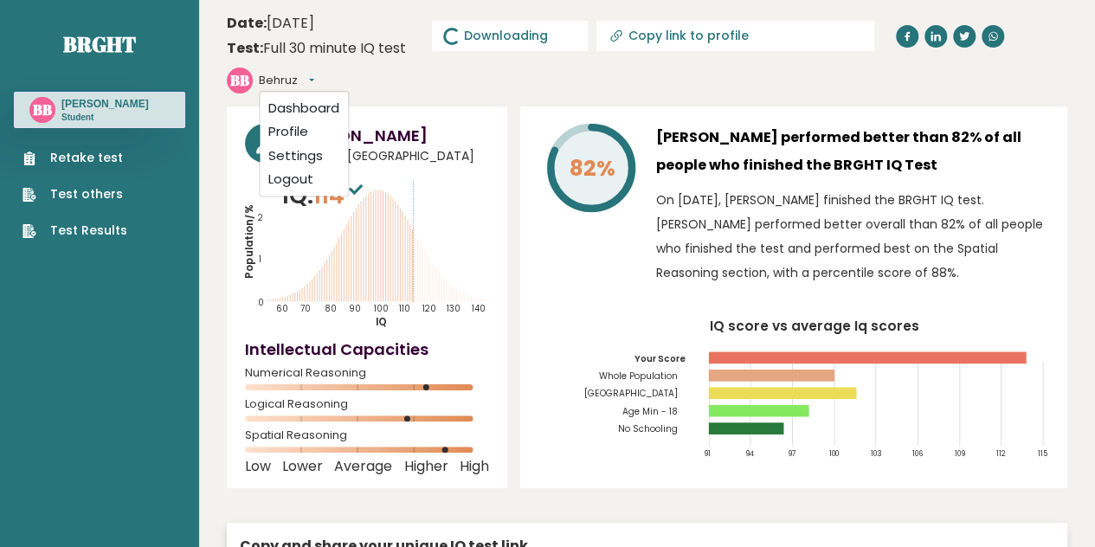
click at [426, 70] on header "Date: [DATE] Test: Full 30 minute IQ test Download PDF Downloading... Downloadi…" at bounding box center [647, 53] width 841 height 89
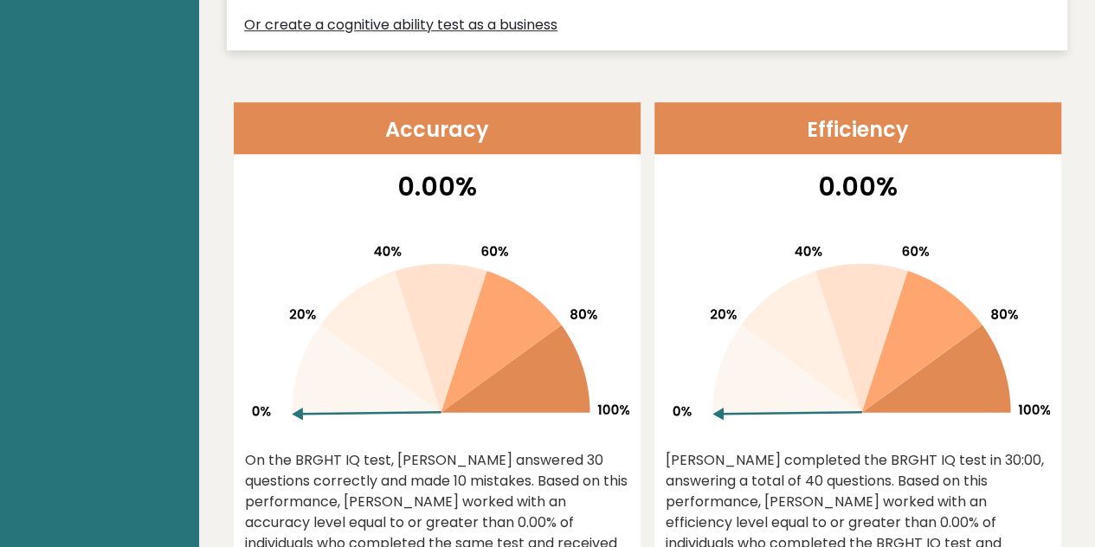
click at [470, 117] on header "Accuracy" at bounding box center [437, 128] width 407 height 52
